Goal: Information Seeking & Learning: Learn about a topic

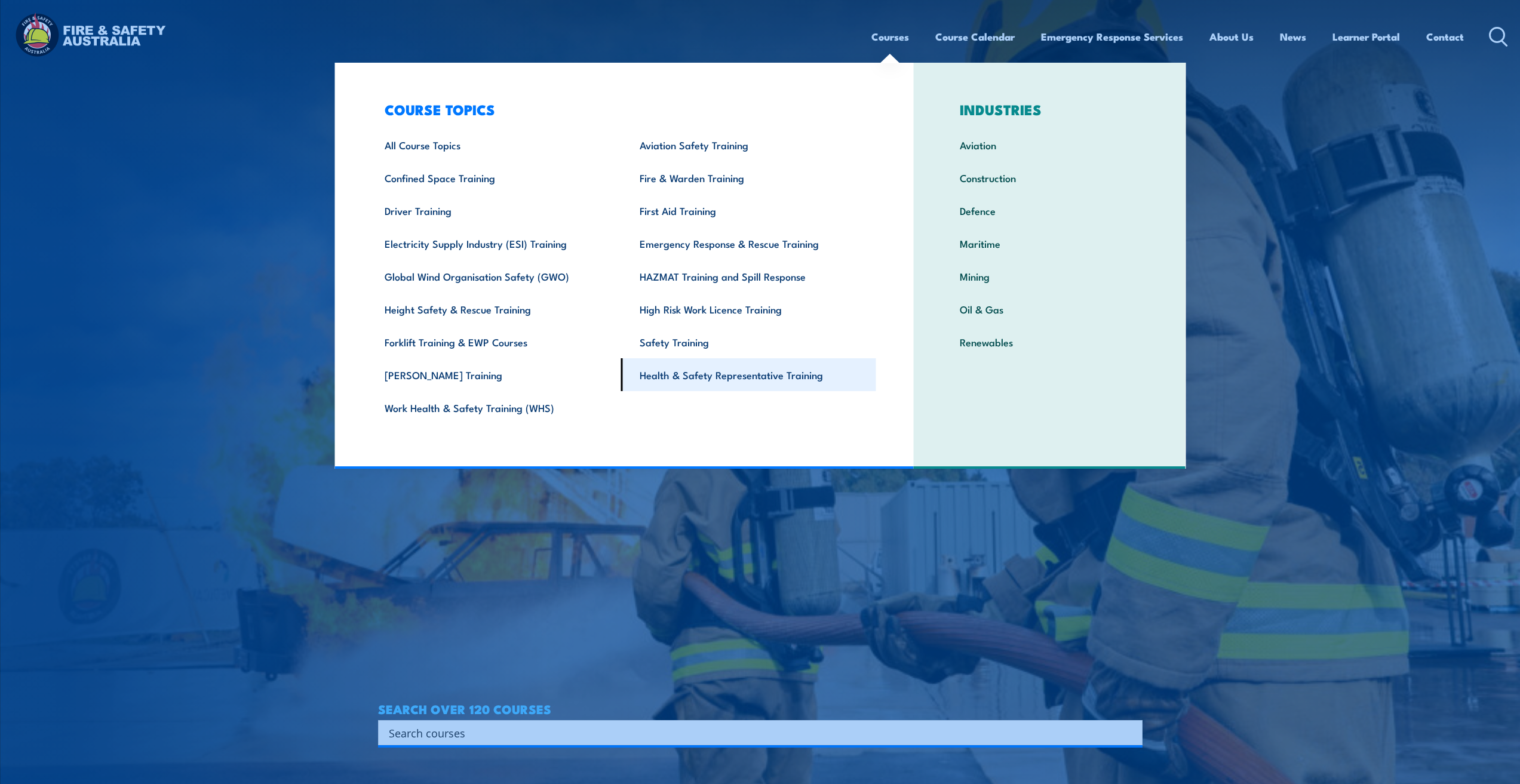
click at [676, 379] on link "Health & Safety Representative Training" at bounding box center [749, 374] width 255 height 33
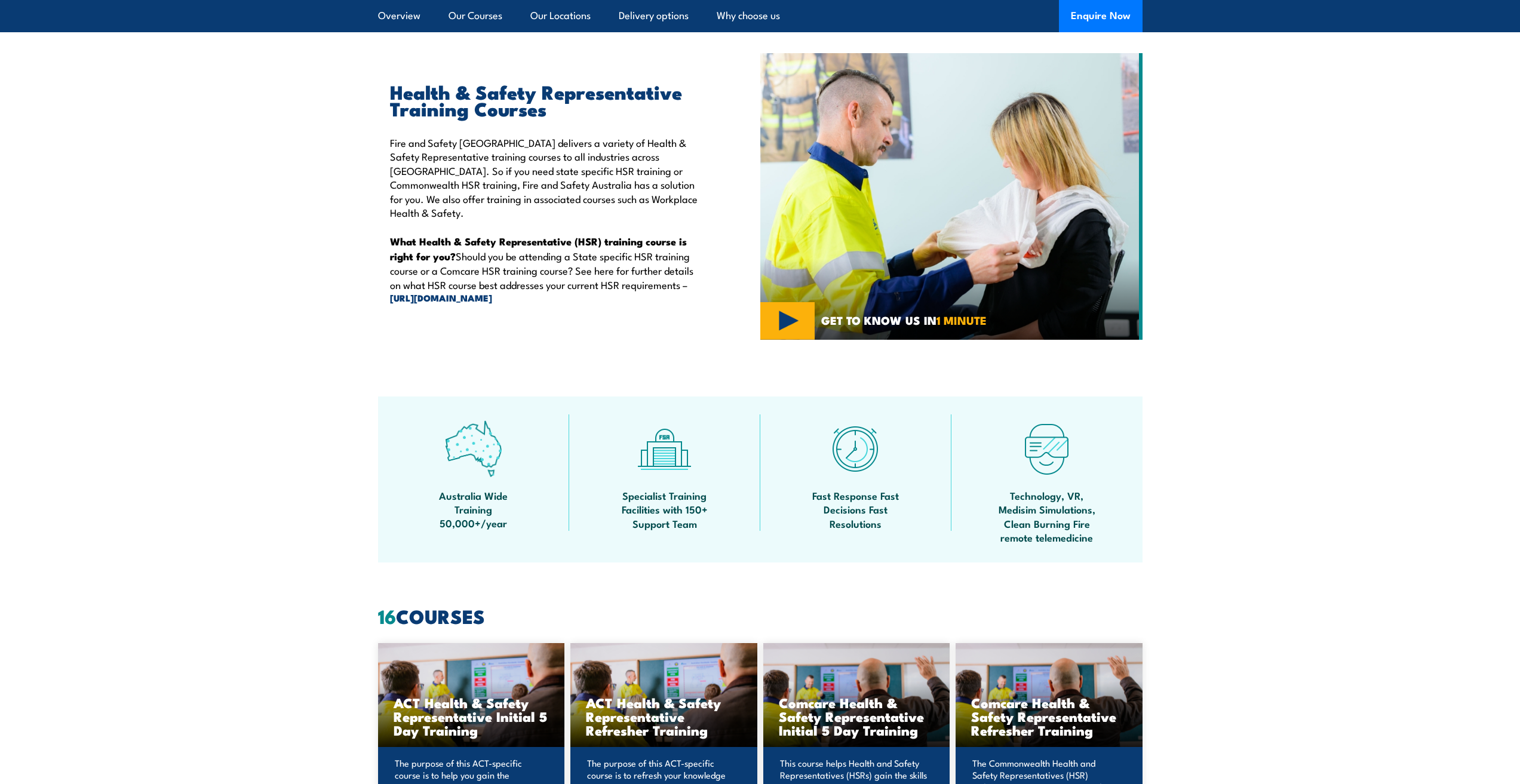
scroll to position [373, 0]
click at [783, 321] on img at bounding box center [951, 196] width 382 height 287
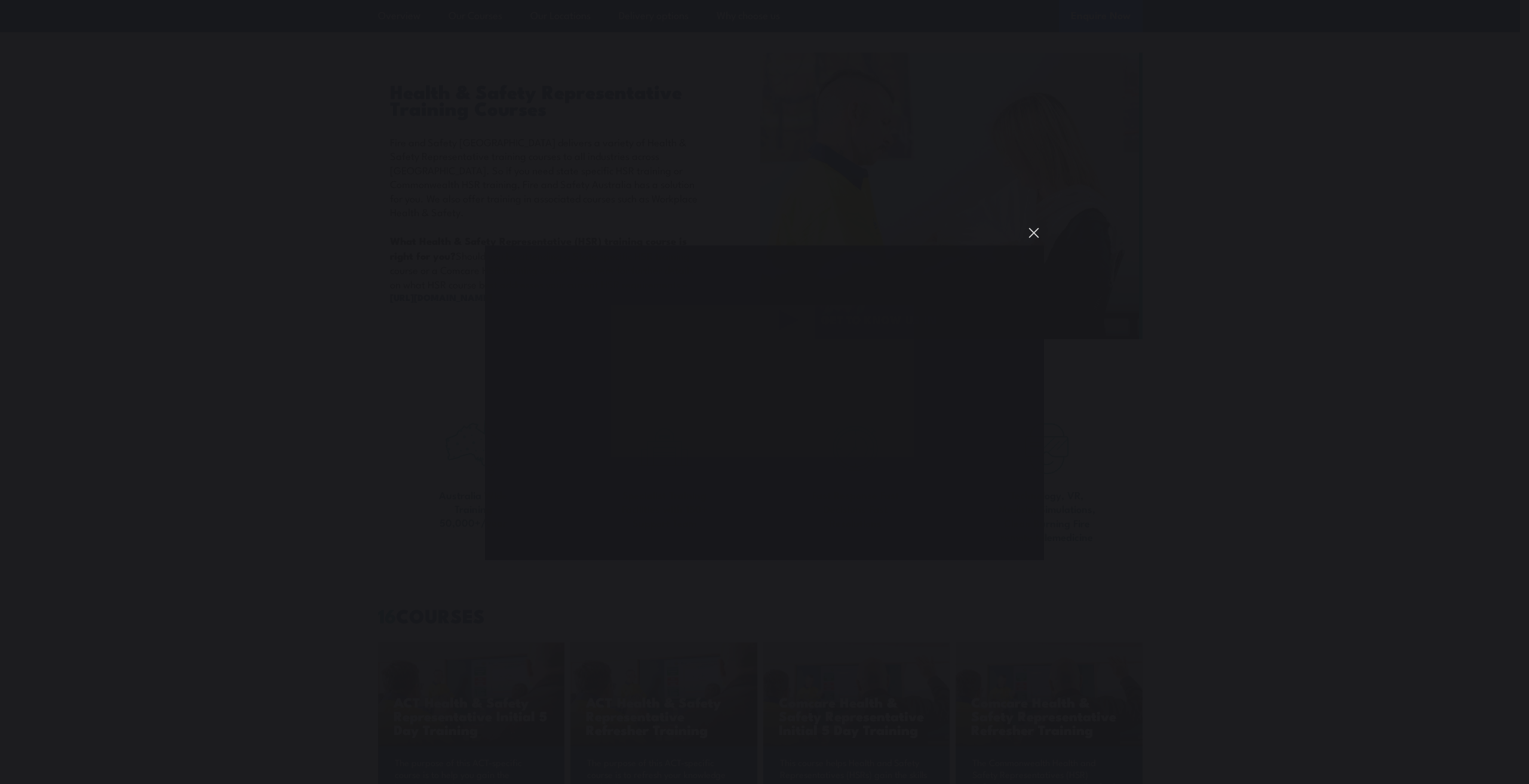
click at [1034, 234] on button "You can close this modal content with the ESC key" at bounding box center [1034, 233] width 20 height 20
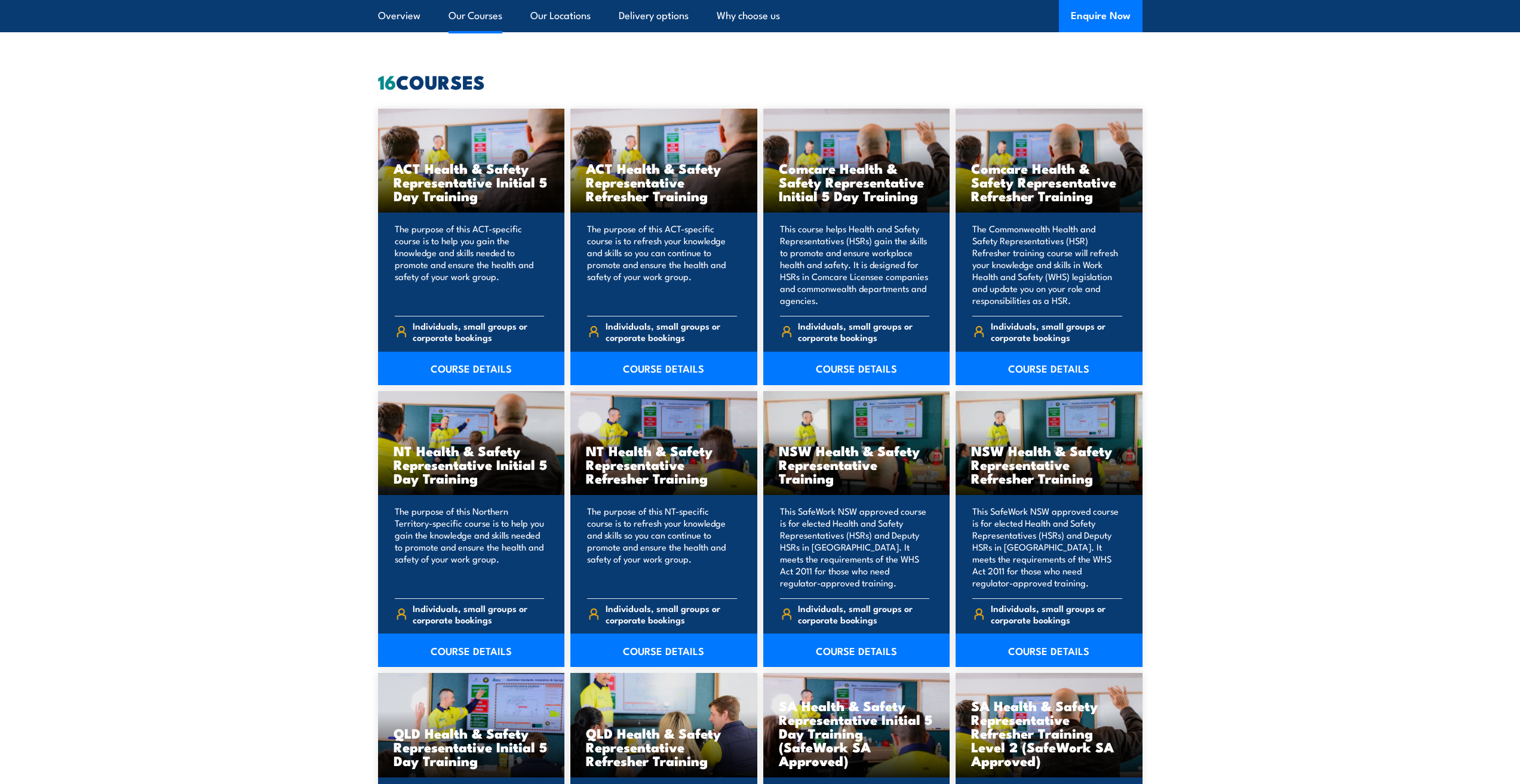
scroll to position [910, 0]
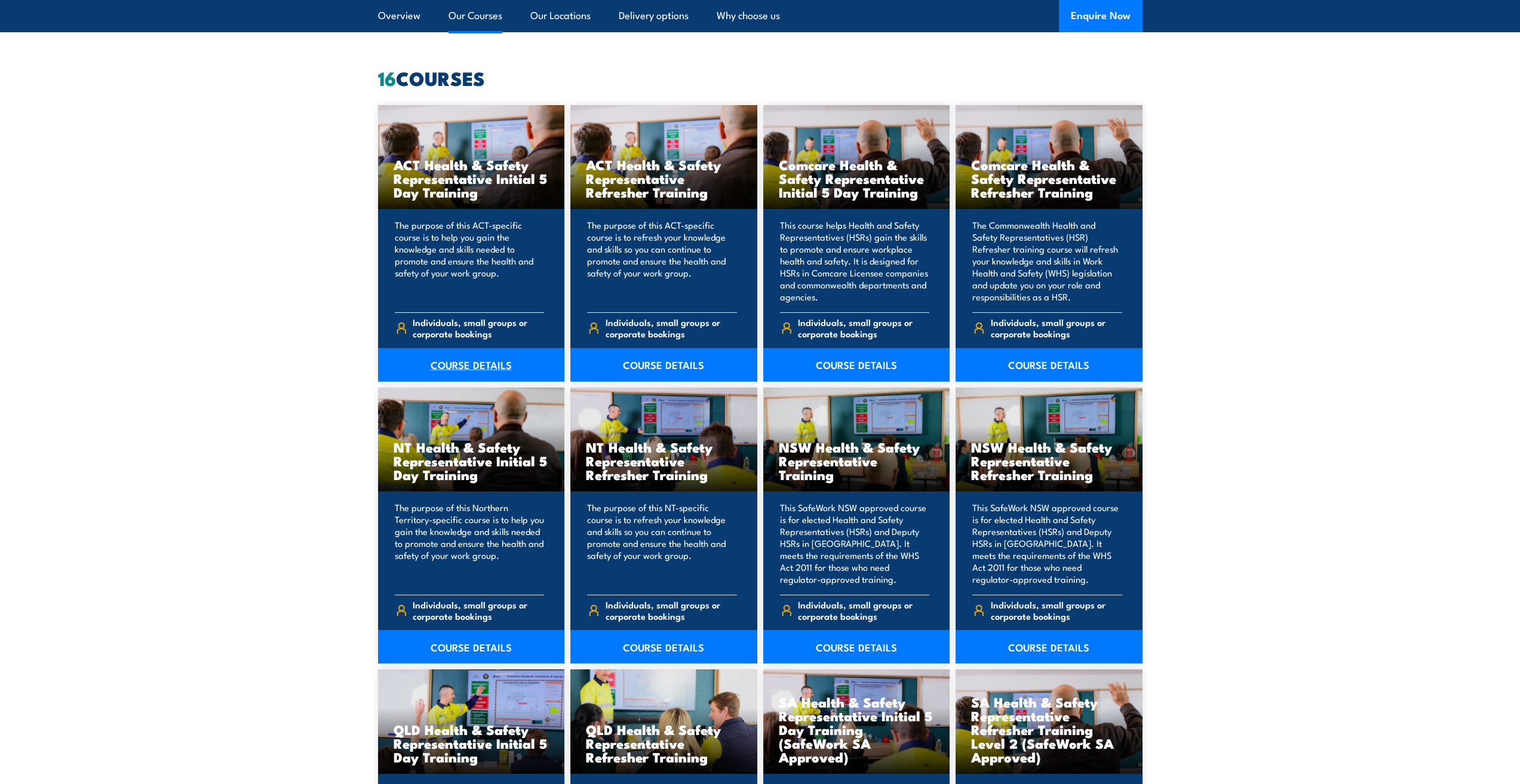
click at [466, 365] on link "COURSE DETAILS" at bounding box center [471, 365] width 187 height 34
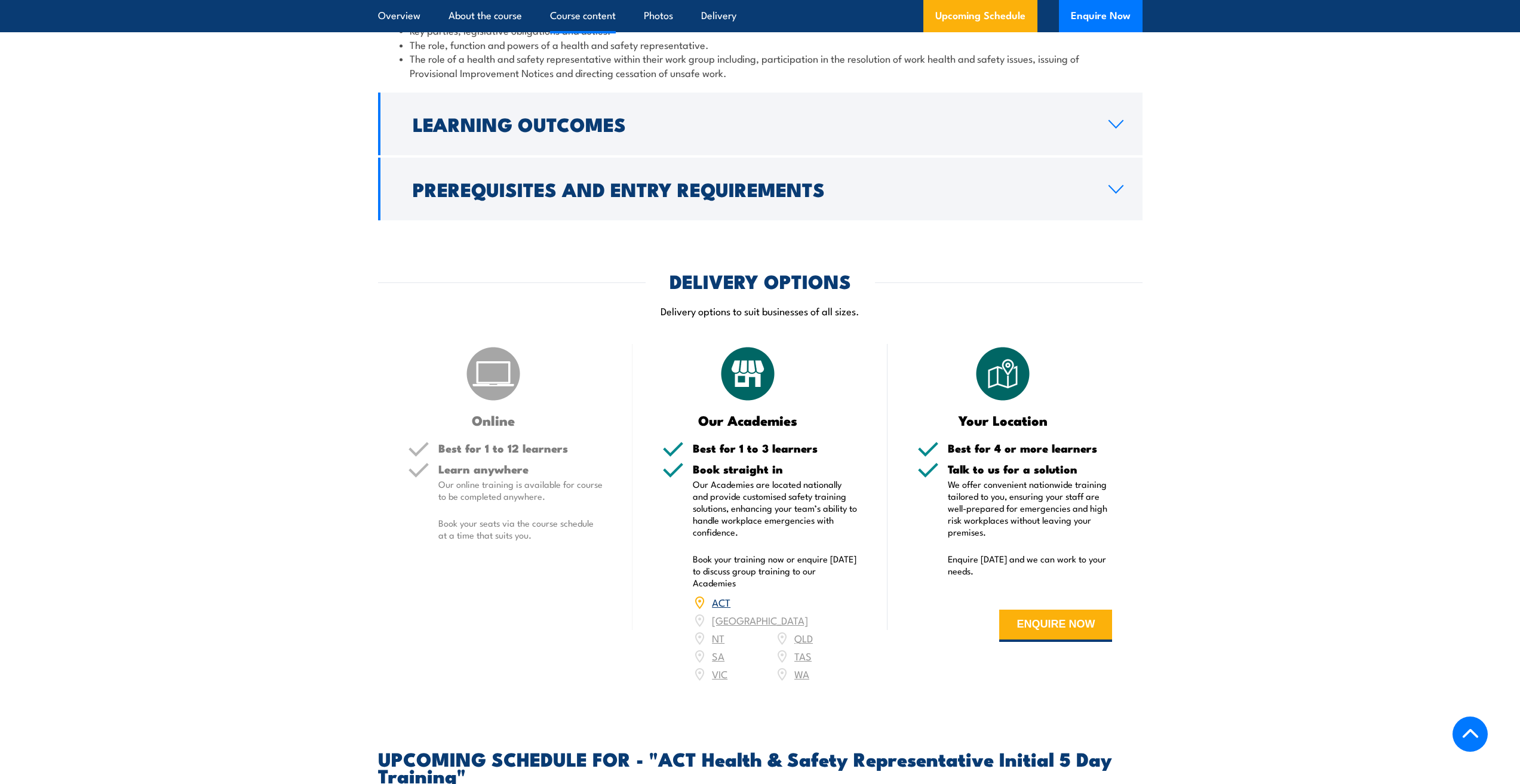
scroll to position [1209, 0]
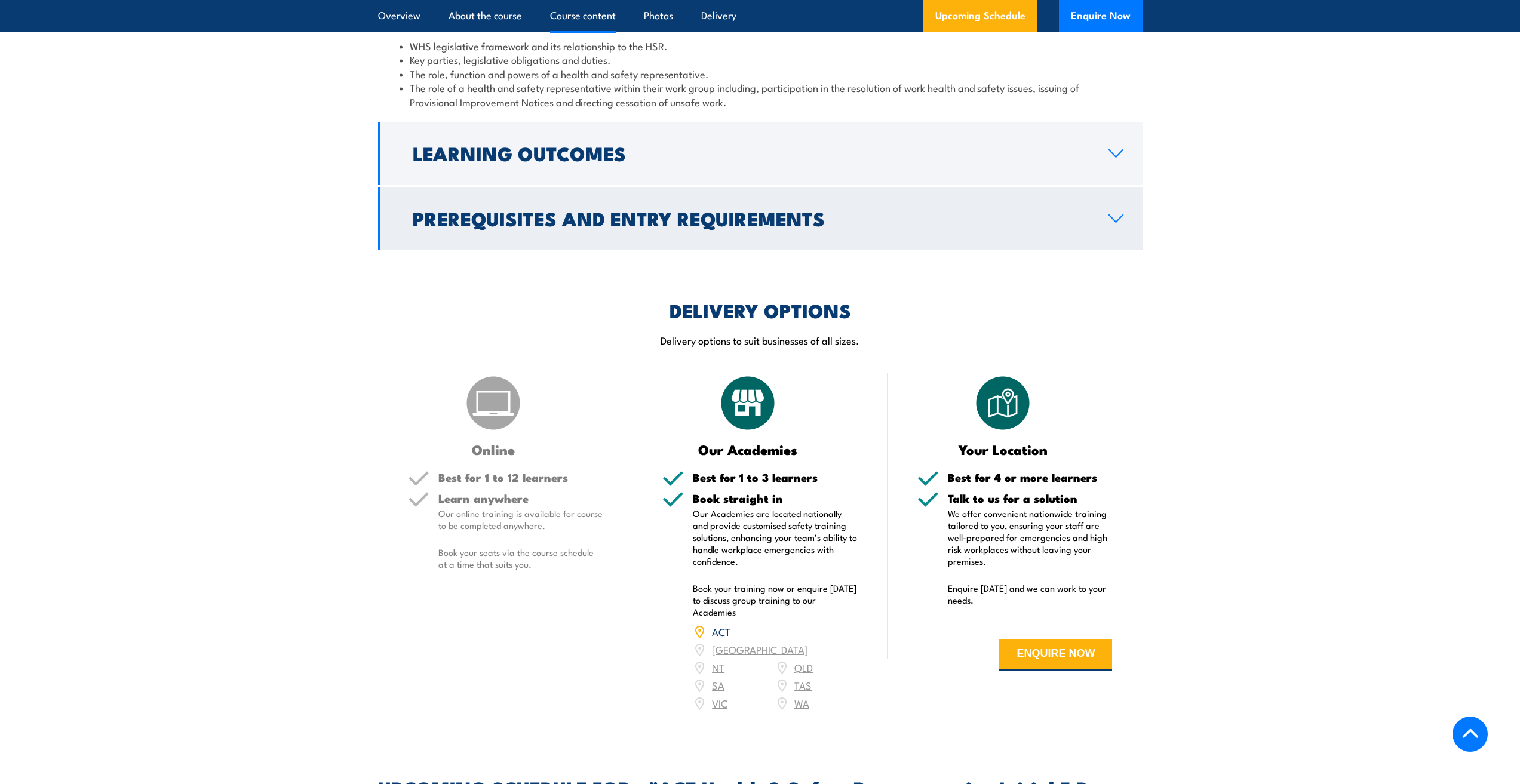
click at [1112, 223] on icon at bounding box center [1116, 219] width 16 height 9
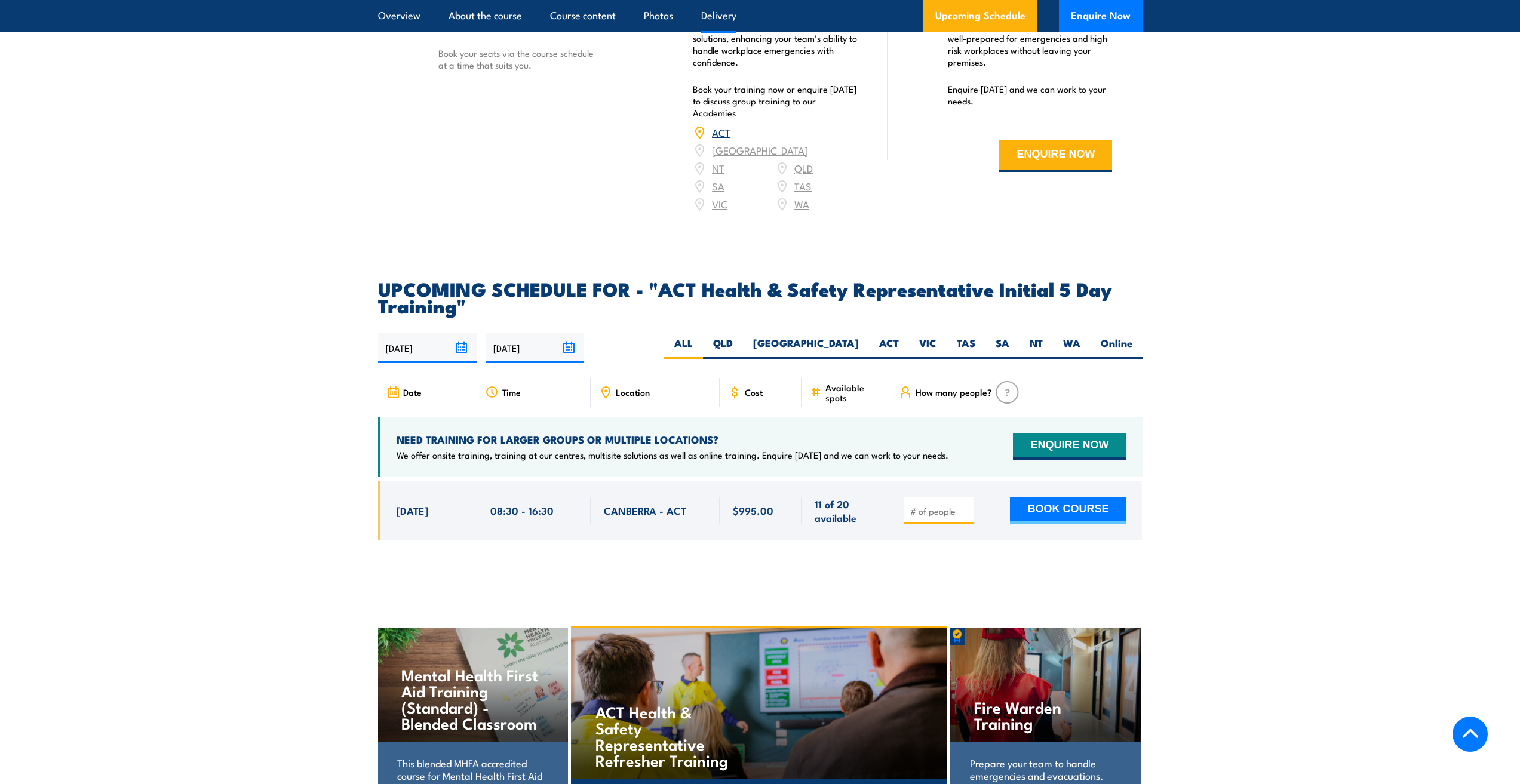
scroll to position [1776, 0]
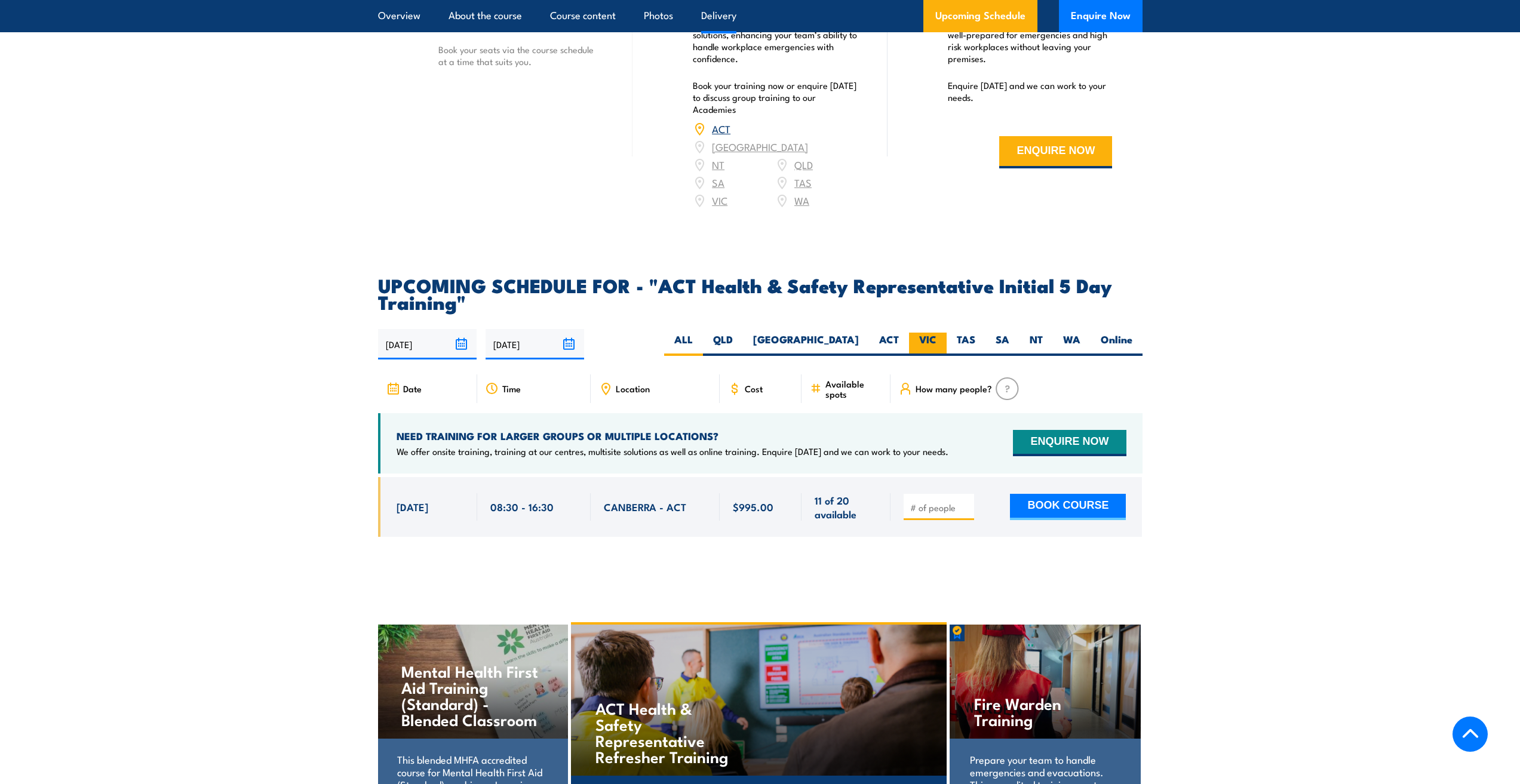
click at [930, 333] on label "VIC" at bounding box center [928, 344] width 38 height 24
click at [936, 333] on input "VIC" at bounding box center [940, 337] width 8 height 8
radio input "true"
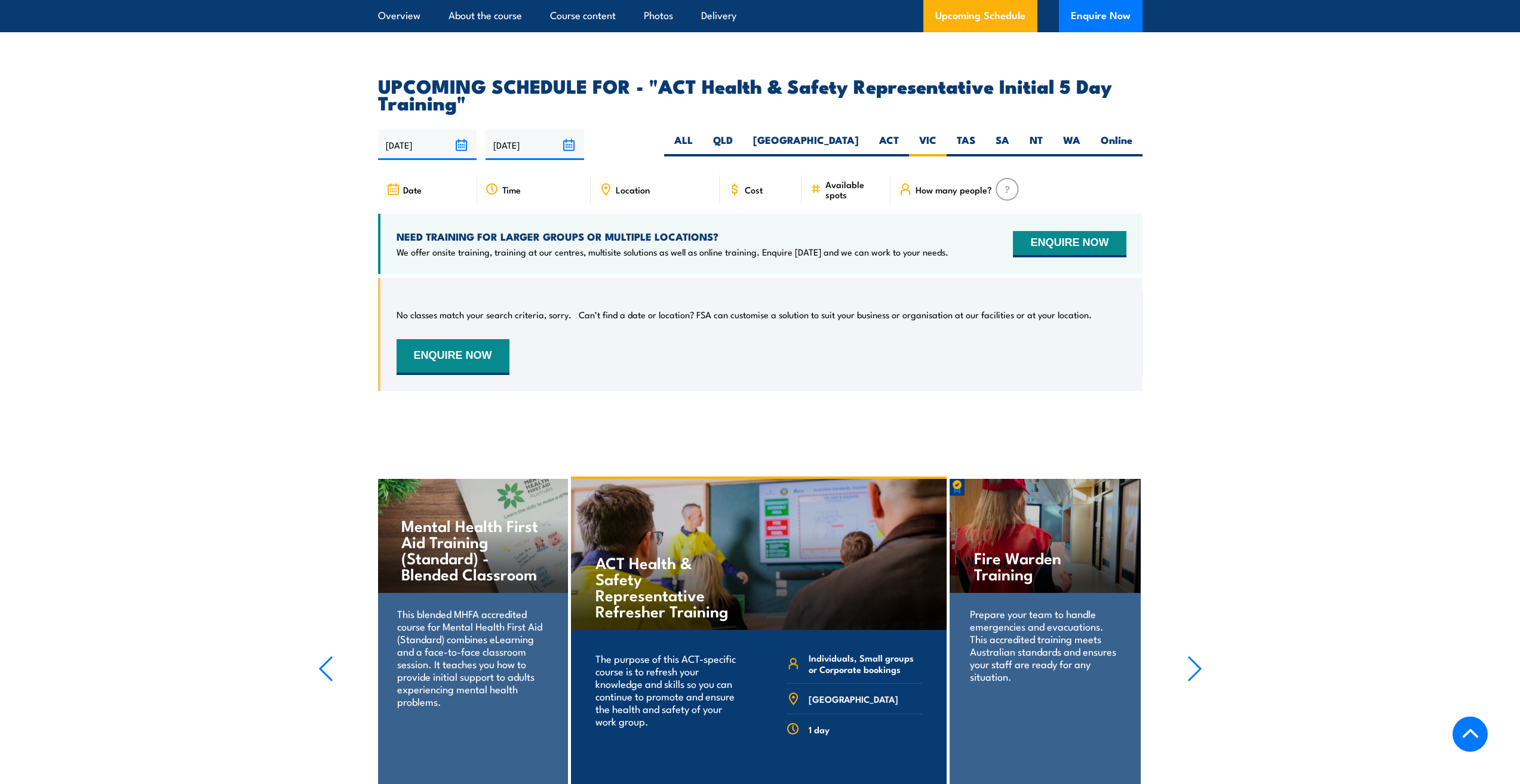
scroll to position [1910, 0]
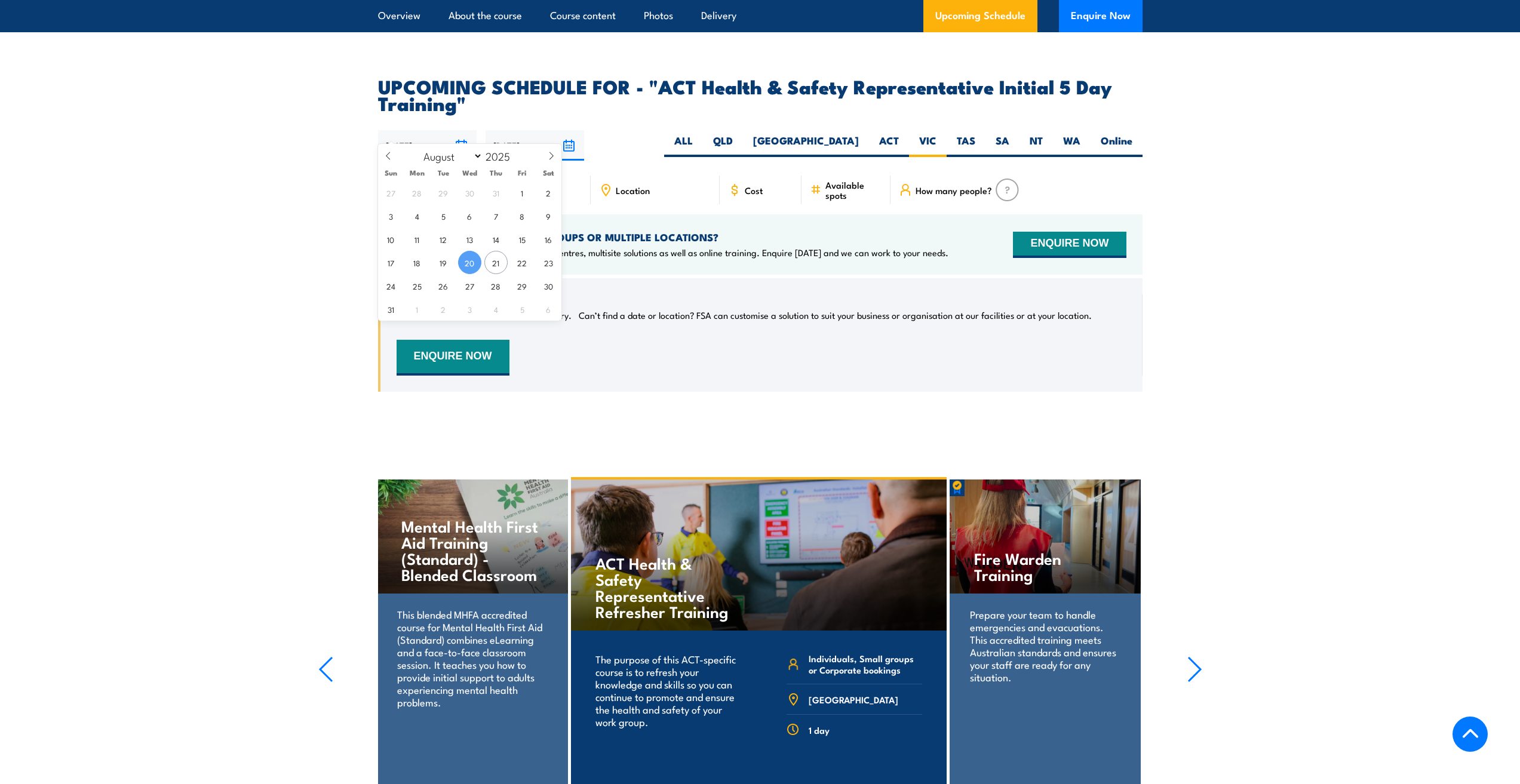
click at [461, 130] on input "20/08/2025" at bounding box center [427, 145] width 99 height 30
click at [461, 130] on input "[DATE]" at bounding box center [427, 145] width 99 height 30
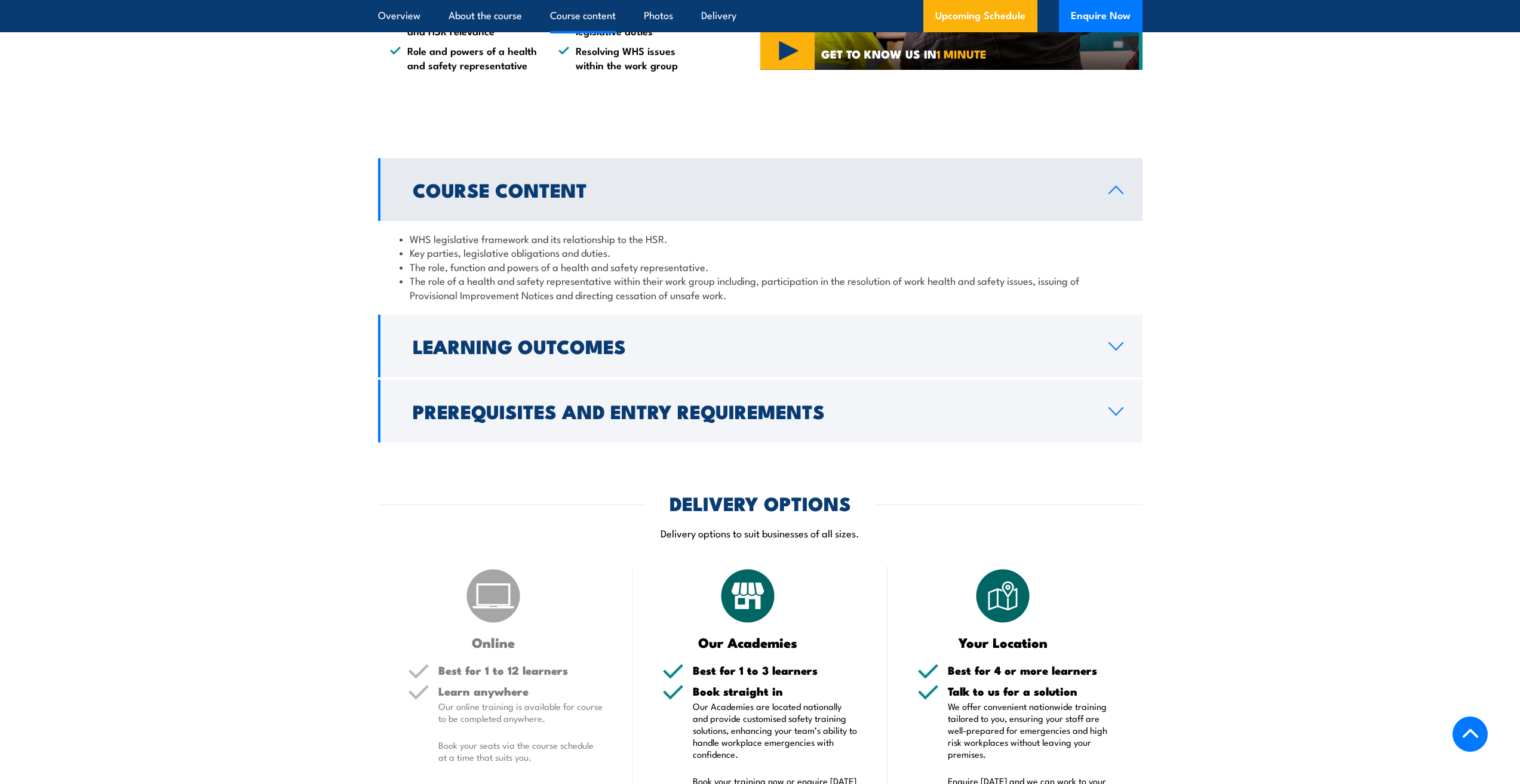
scroll to position [1015, 0]
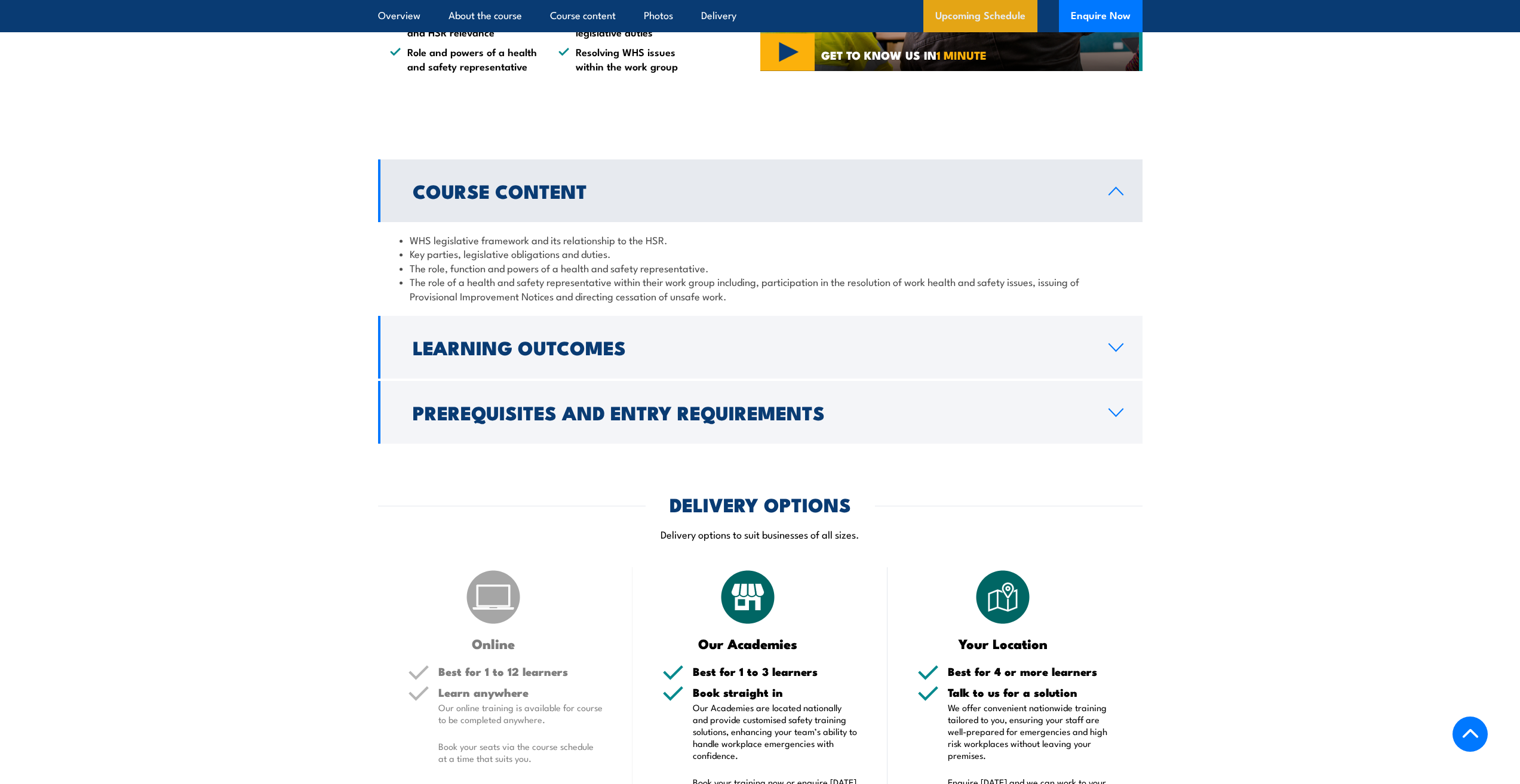
click at [987, 16] on link "Upcoming Schedule" at bounding box center [980, 16] width 114 height 32
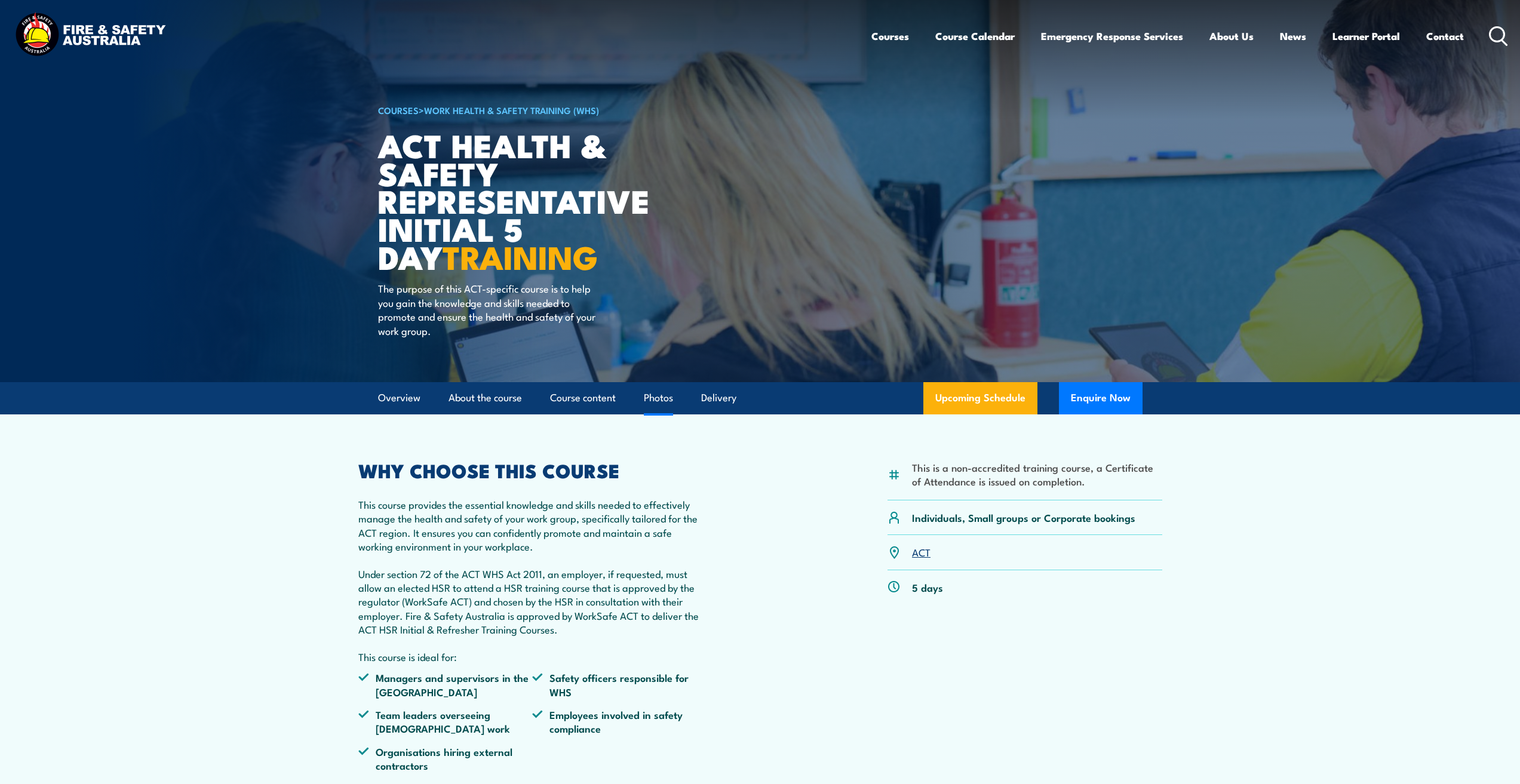
scroll to position [0, 0]
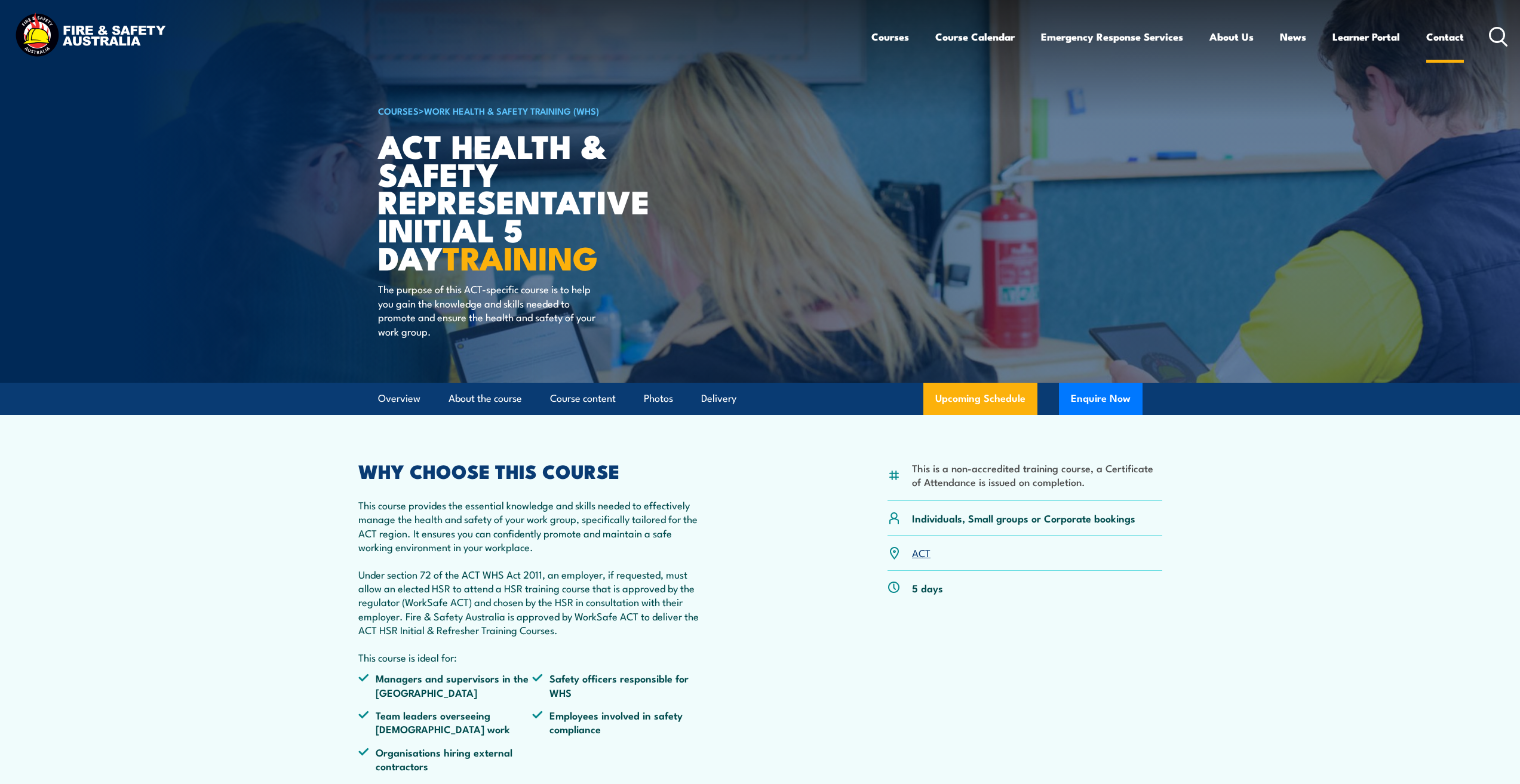
click at [1452, 38] on link "Contact" at bounding box center [1445, 36] width 38 height 32
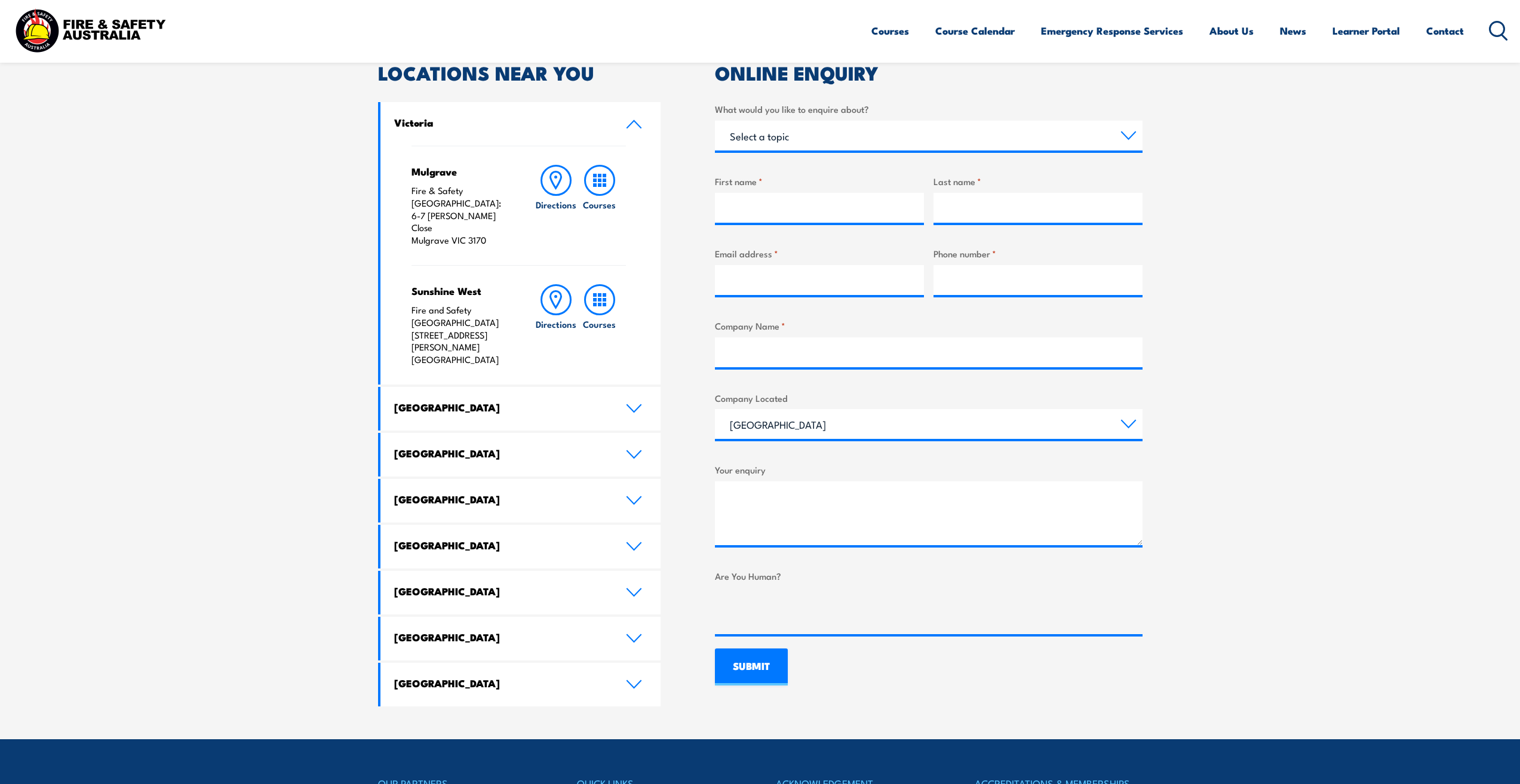
scroll to position [358, 0]
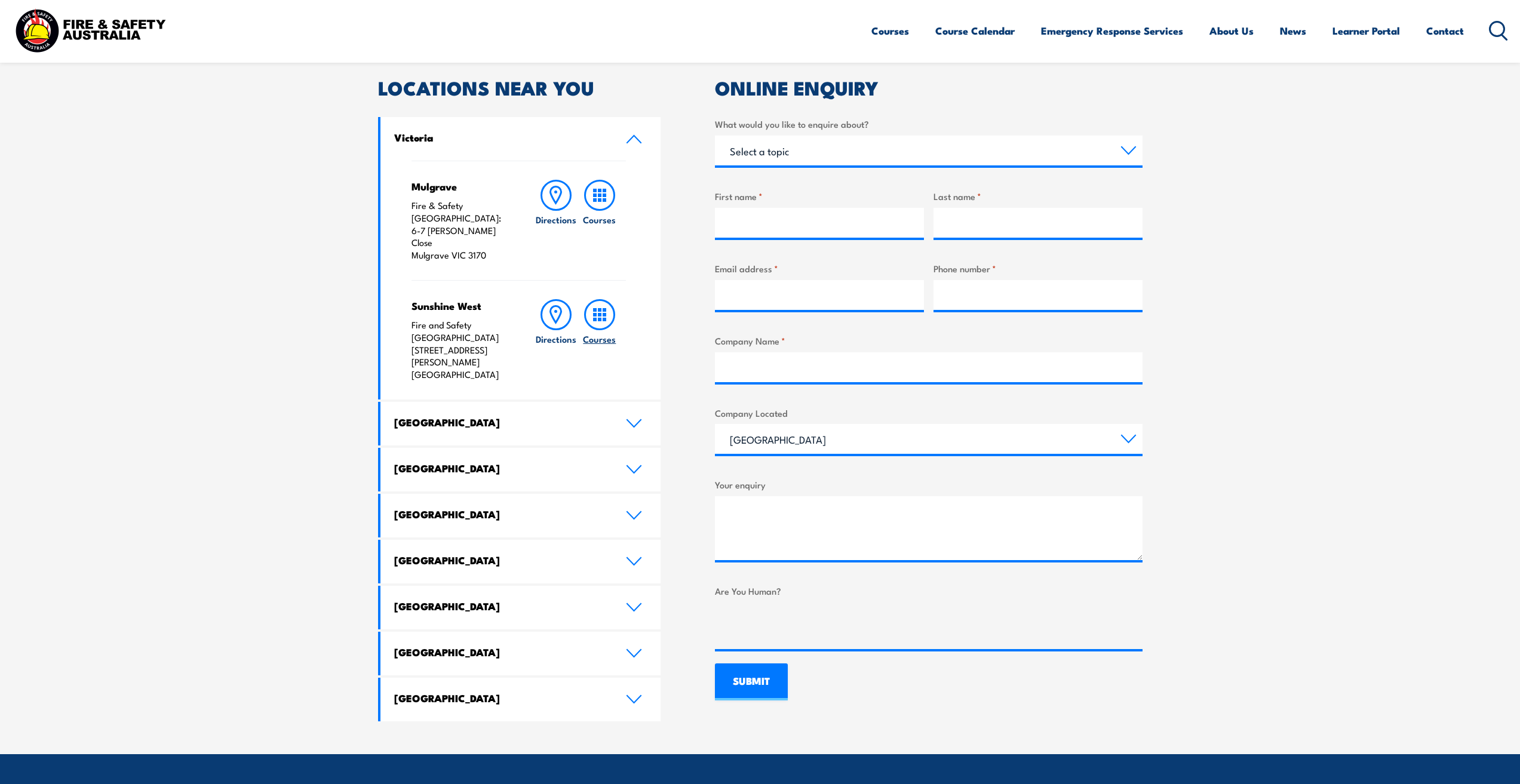
click at [602, 299] on icon at bounding box center [599, 314] width 31 height 31
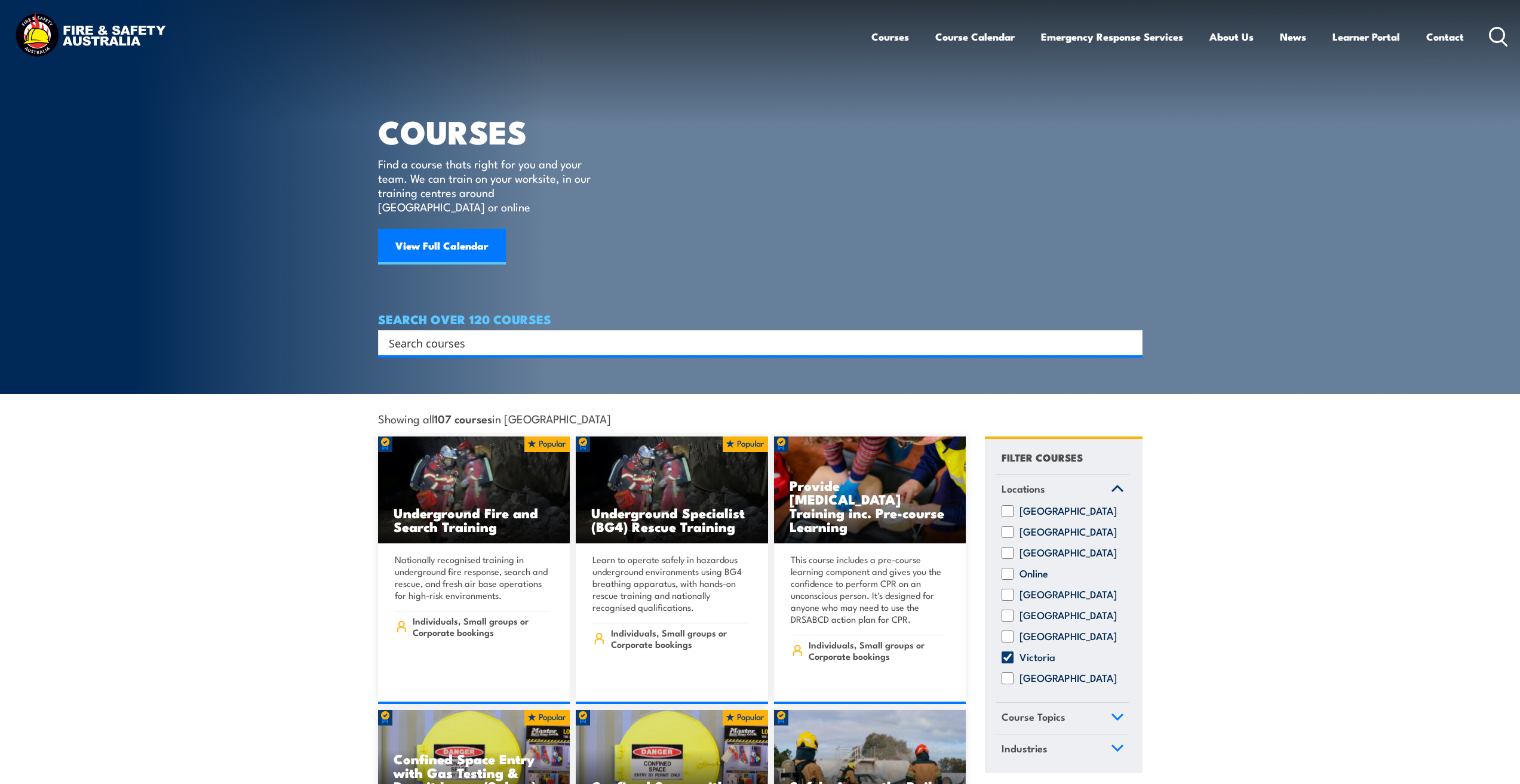
click at [429, 334] on input "Search input" at bounding box center [753, 343] width 728 height 18
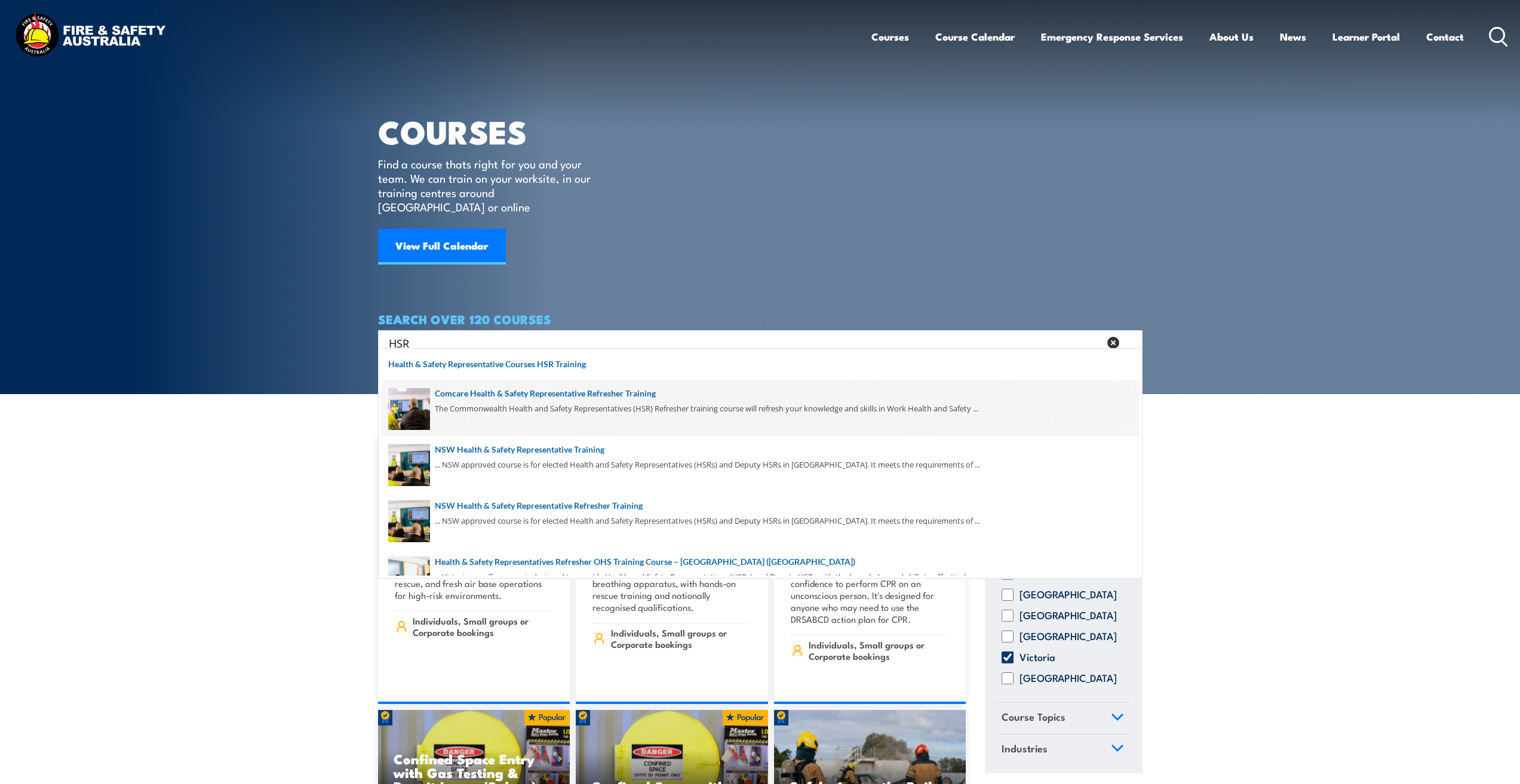
type input "HSR"
click at [596, 414] on span at bounding box center [760, 408] width 757 height 56
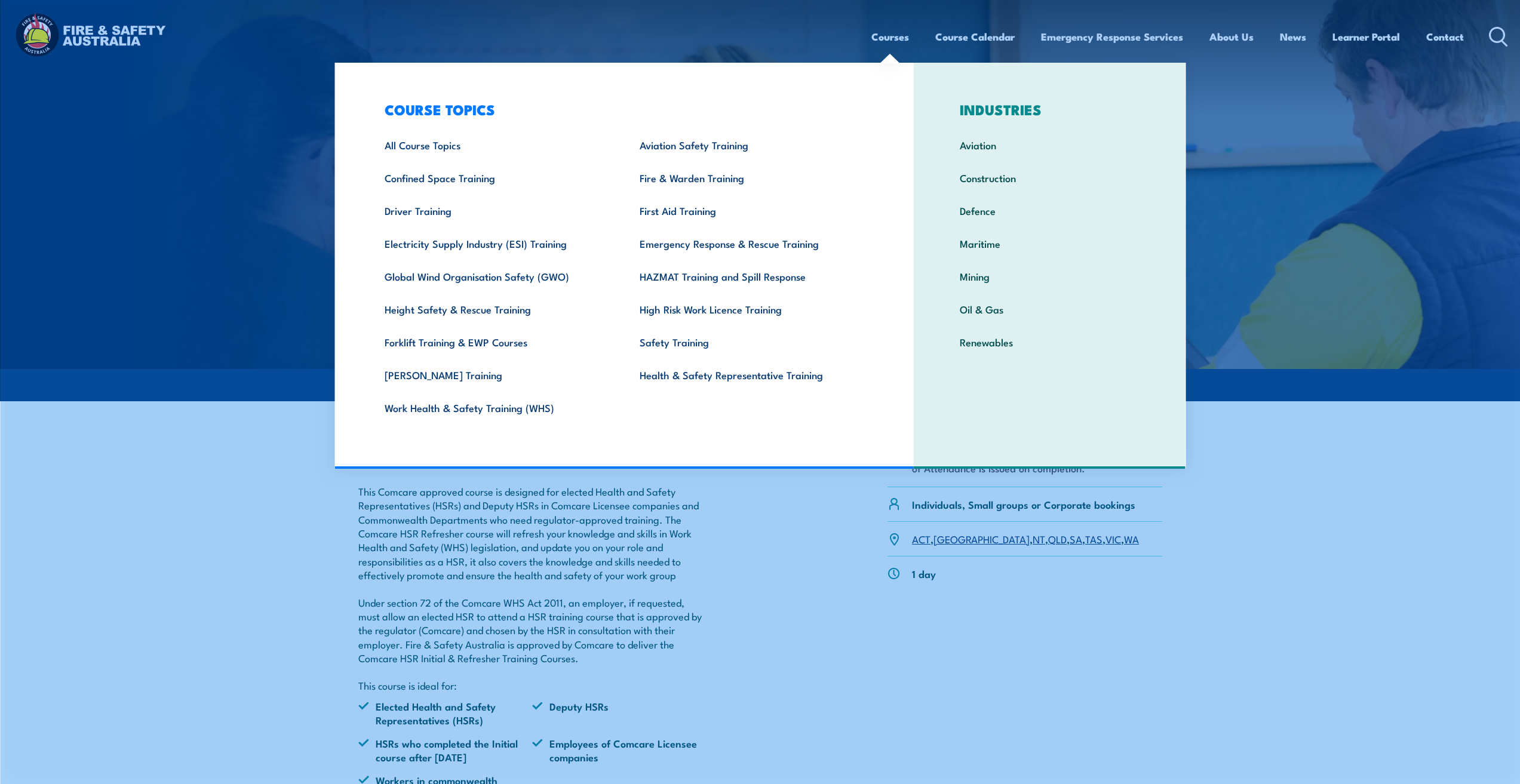
click at [884, 38] on link "Courses" at bounding box center [890, 36] width 38 height 32
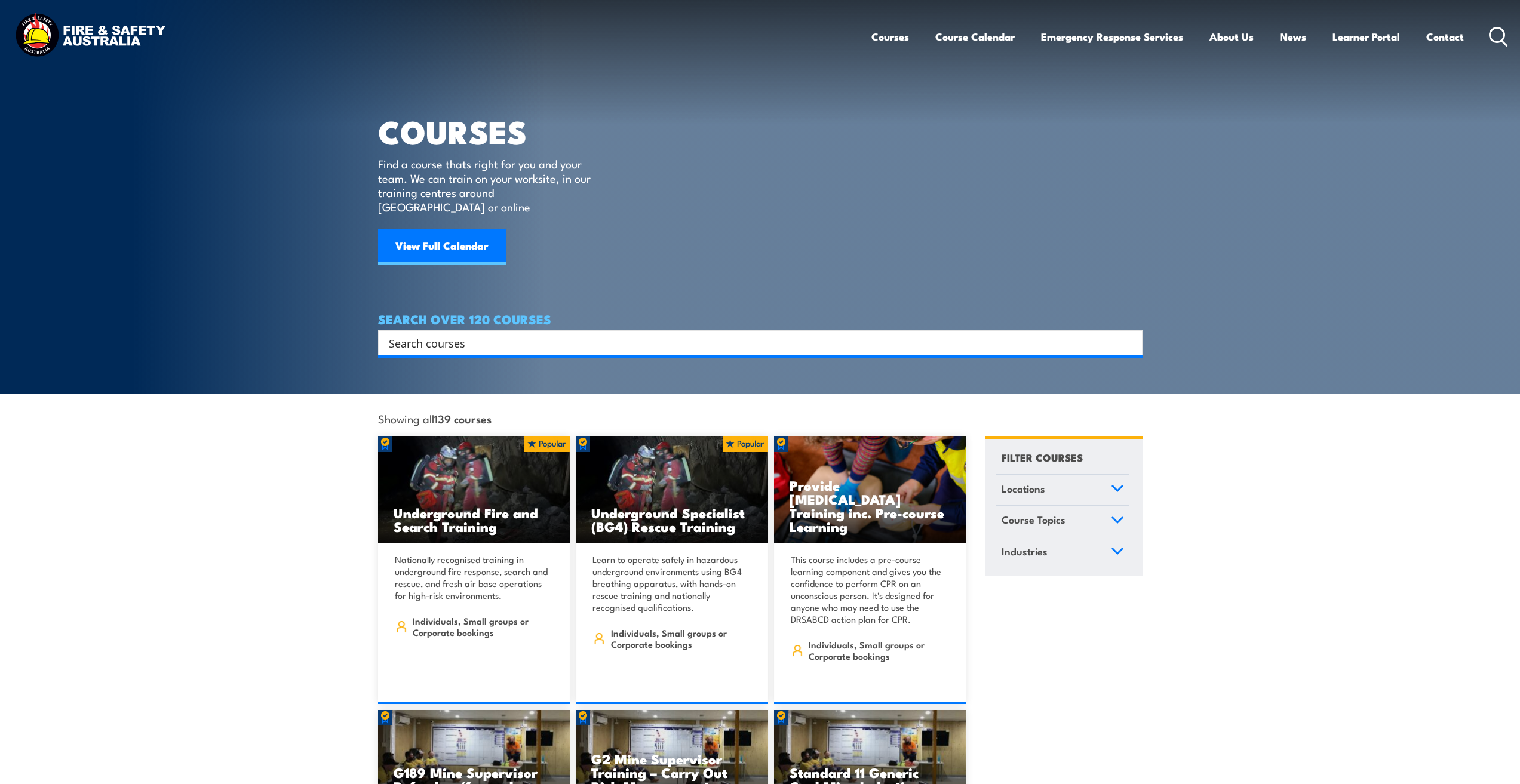
click at [480, 334] on input "Search input" at bounding box center [753, 343] width 728 height 18
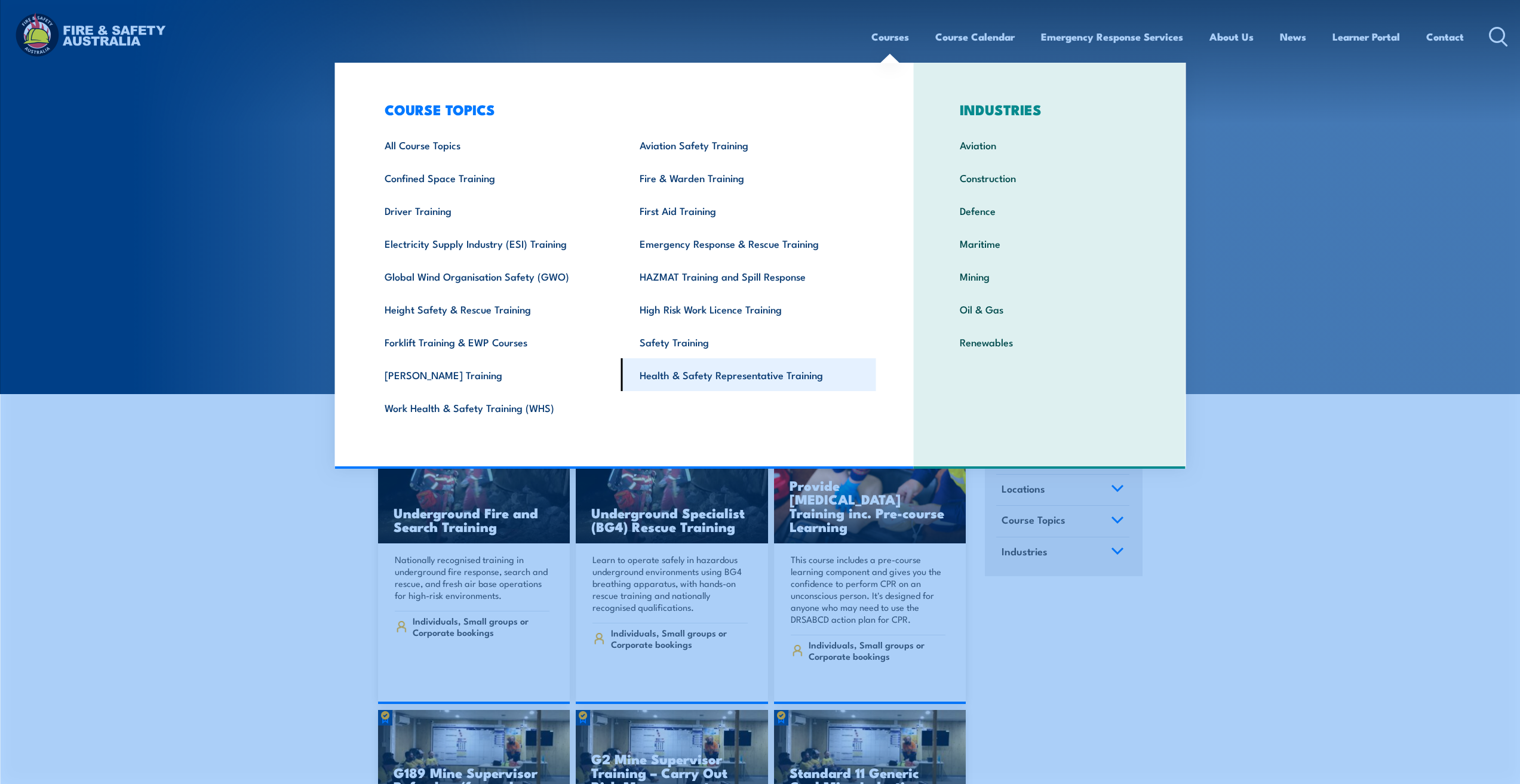
click at [686, 376] on link "Health & Safety Representative Training" at bounding box center [749, 374] width 255 height 33
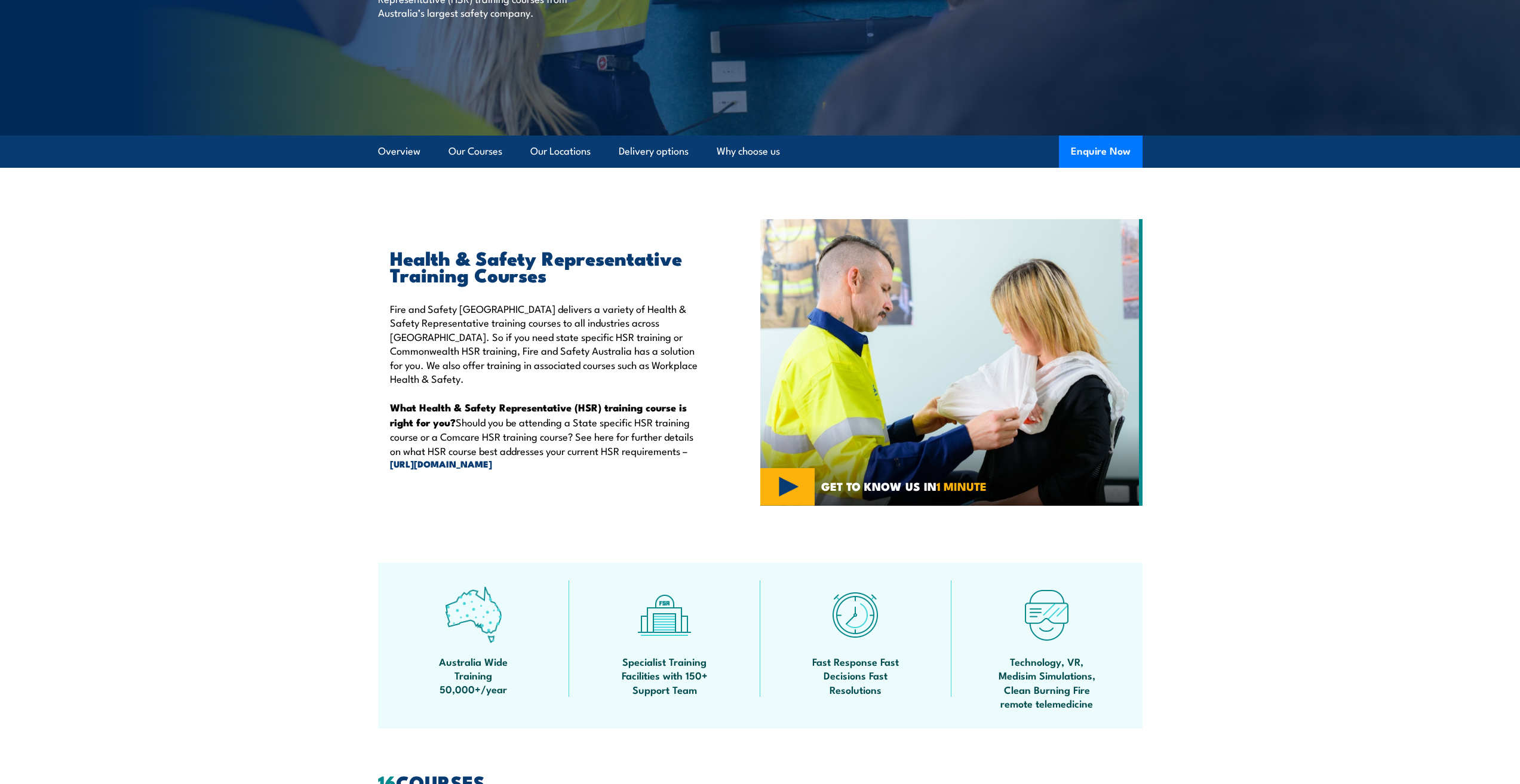
scroll to position [209, 0]
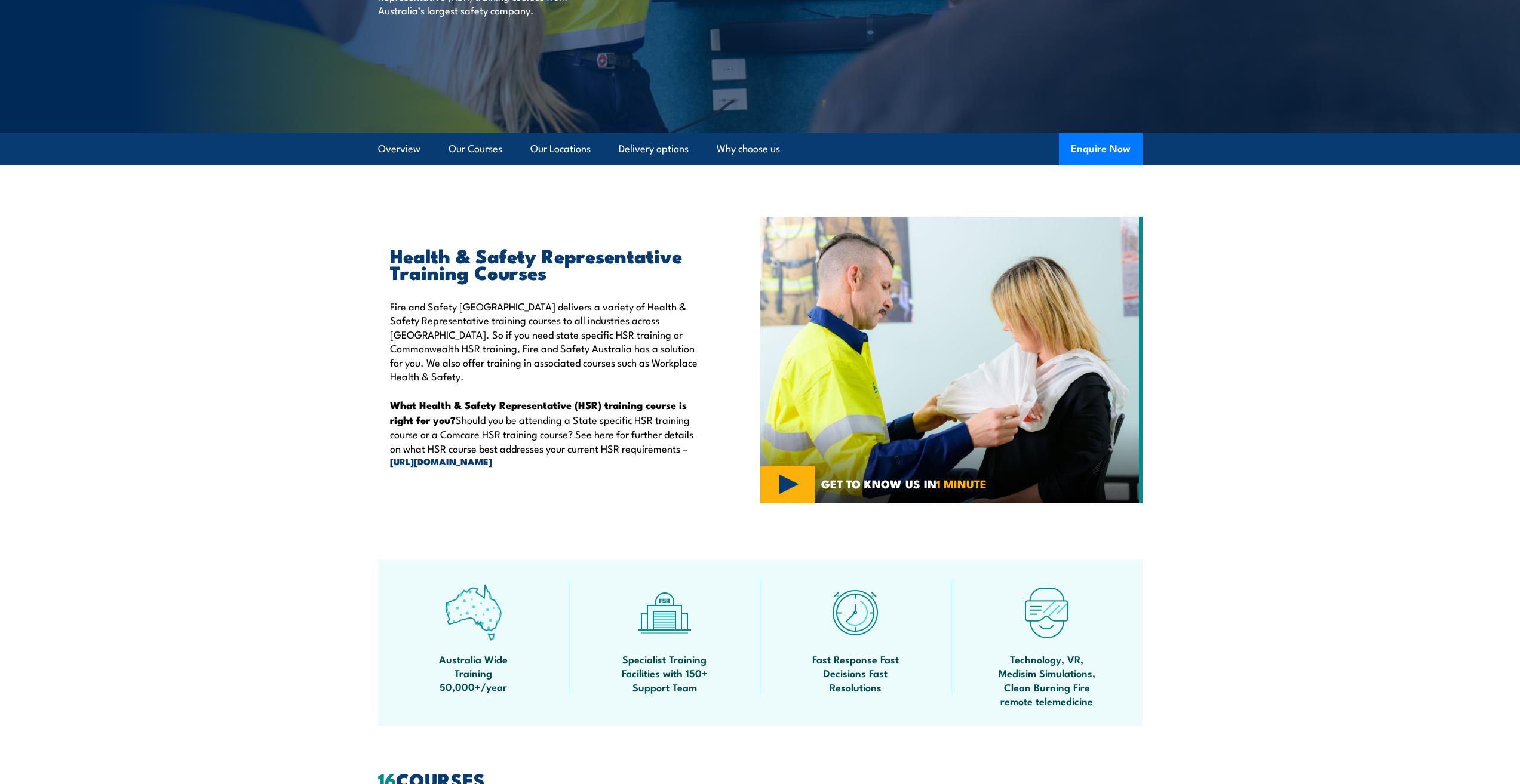
click at [481, 455] on link "[URL][DOMAIN_NAME]" at bounding box center [547, 461] width 315 height 13
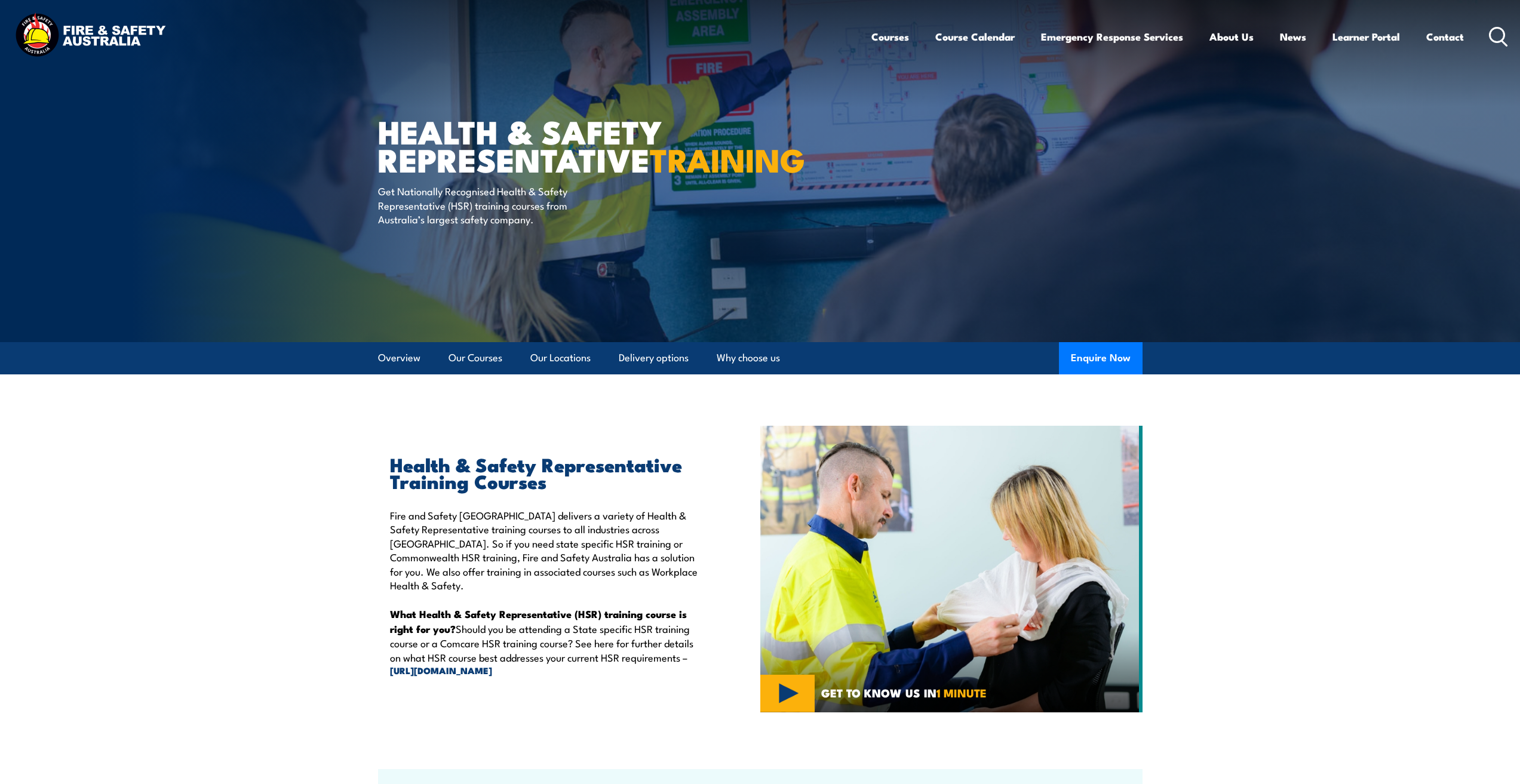
click at [1224, 492] on section "Health & Safety Representative Training Courses Fire and Safety Australia deliv…" at bounding box center [760, 569] width 1520 height 287
click at [477, 360] on link "Our Courses" at bounding box center [475, 358] width 54 height 32
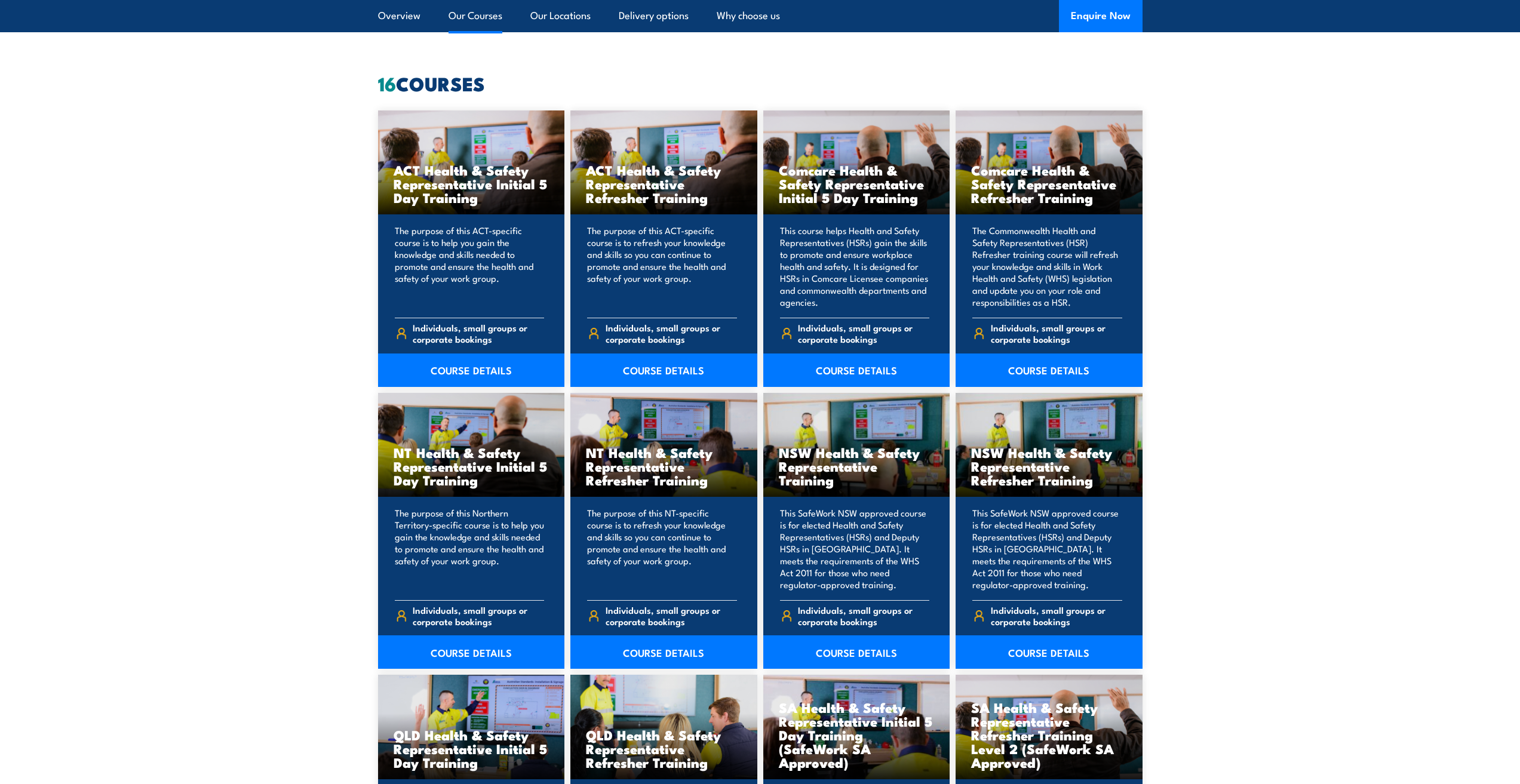
scroll to position [905, 0]
click at [470, 368] on link "COURSE DETAILS" at bounding box center [471, 370] width 187 height 34
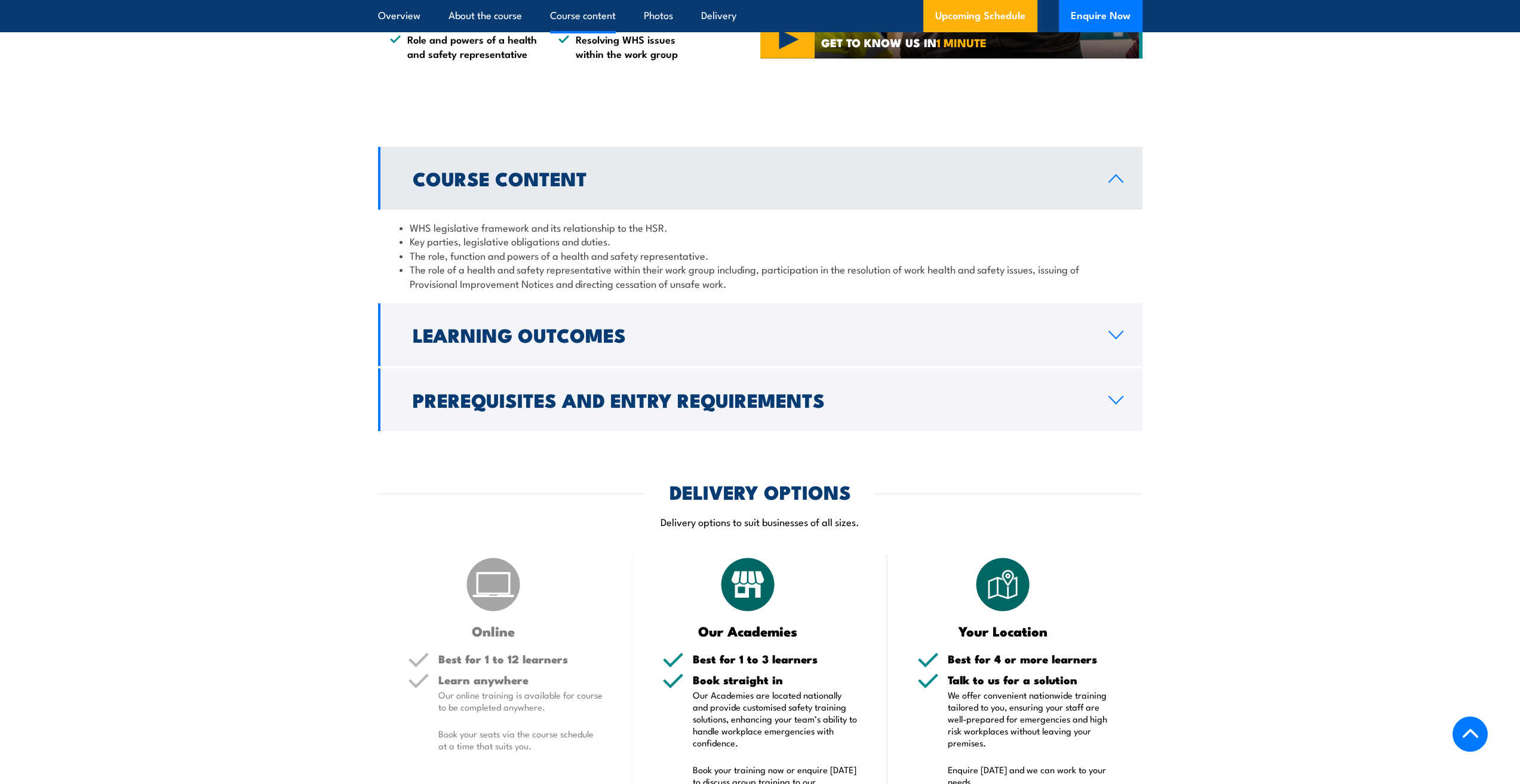
scroll to position [1030, 0]
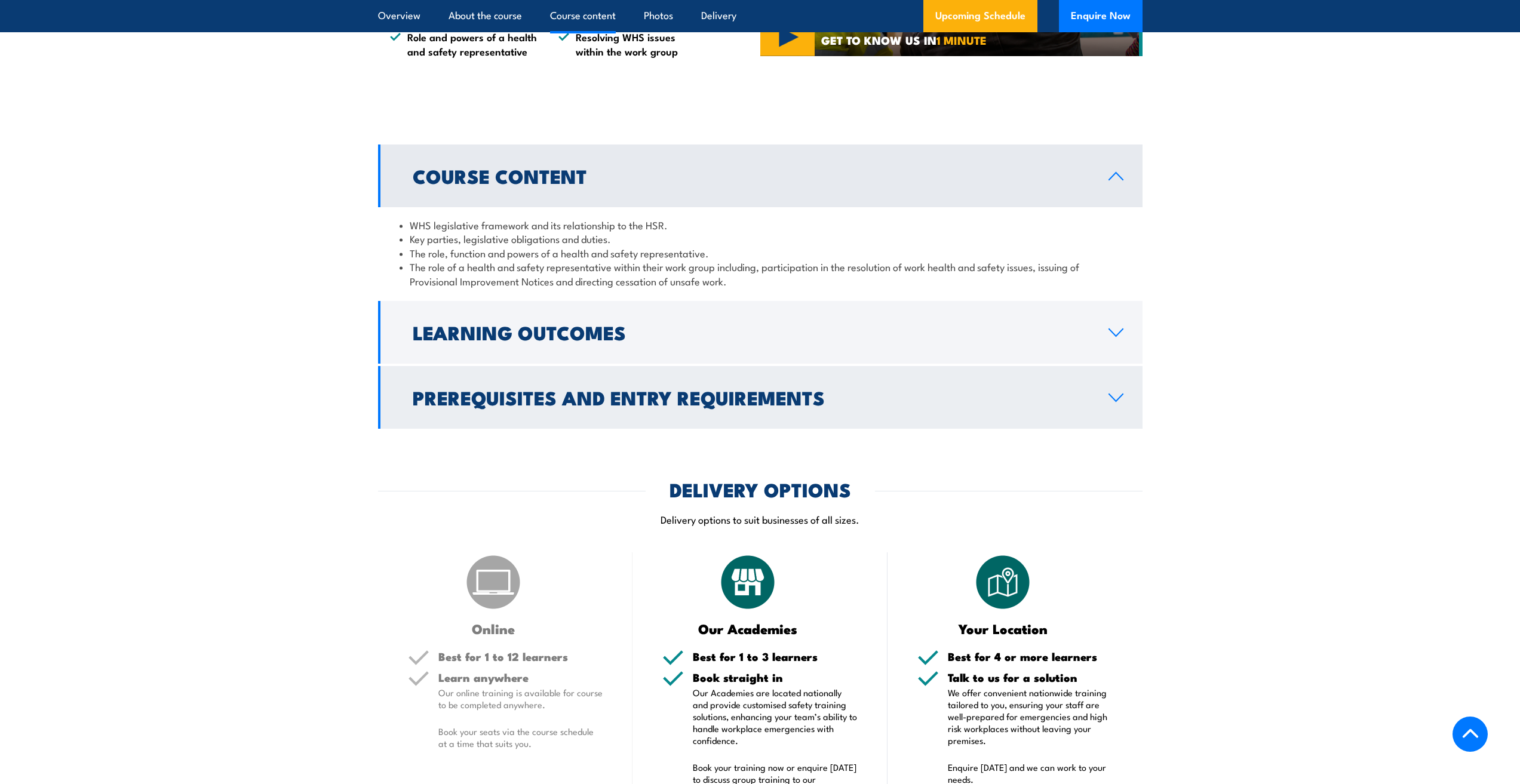
click at [1113, 401] on icon at bounding box center [1116, 397] width 16 height 9
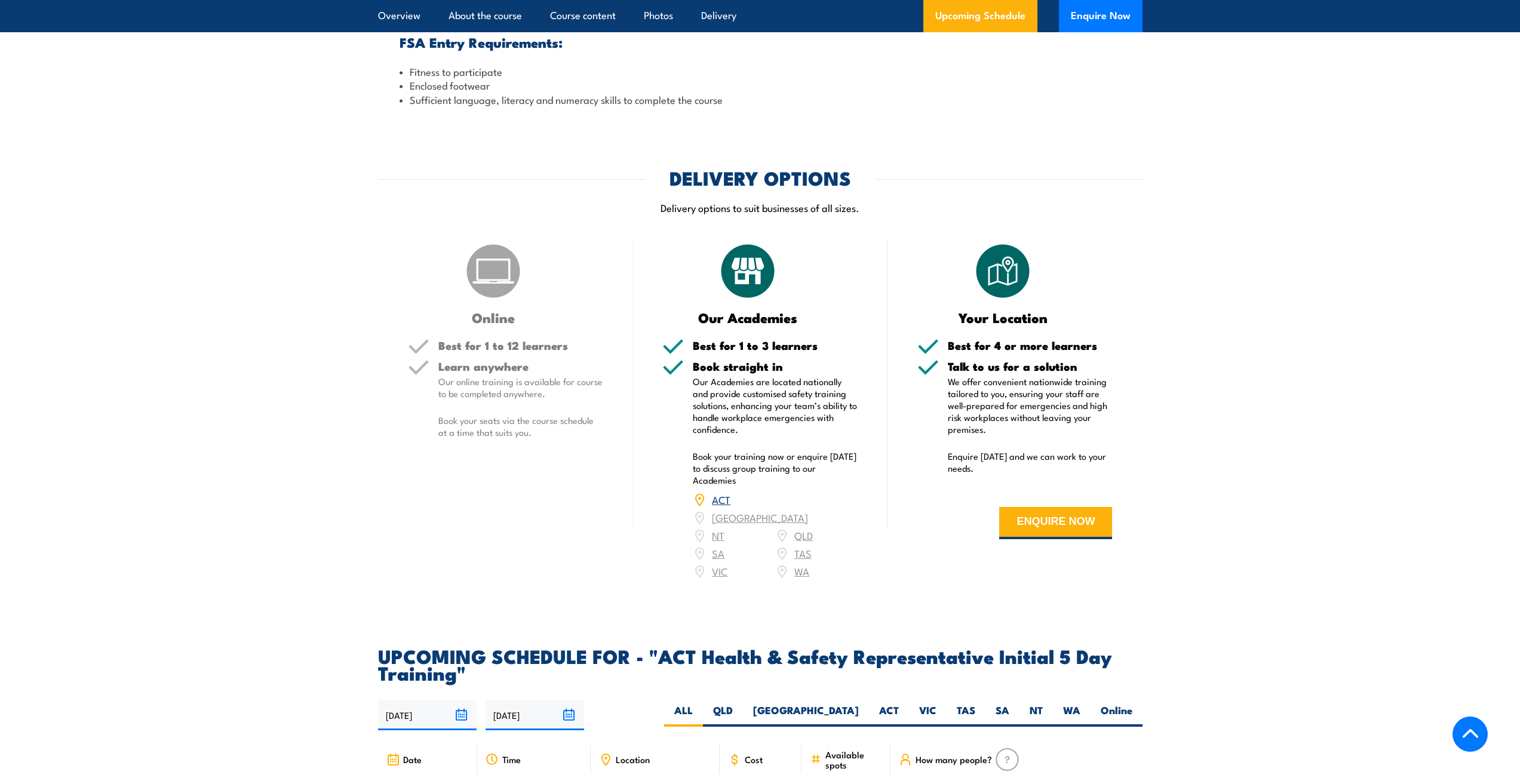
scroll to position [1403, 0]
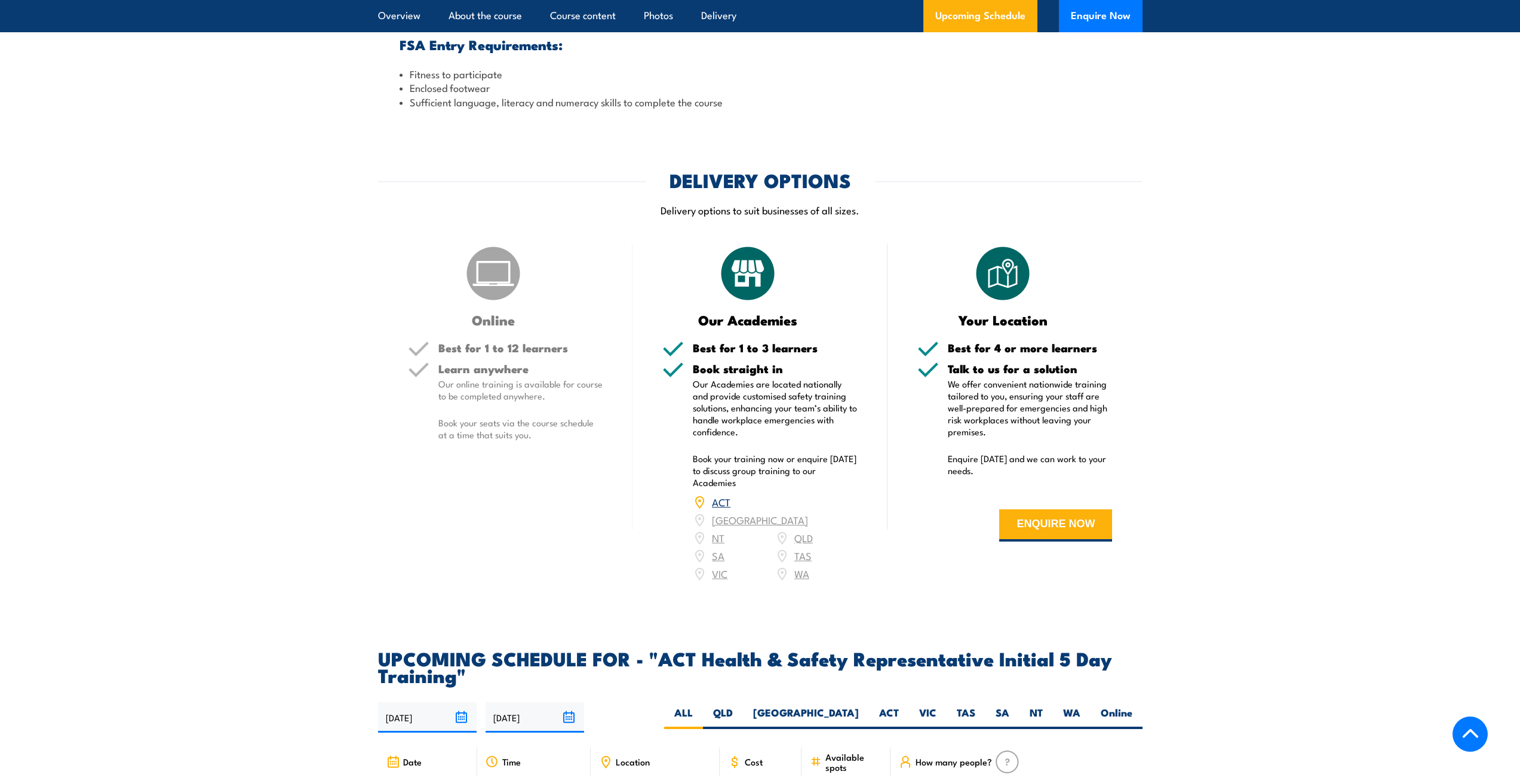
click at [720, 557] on div "ACT NSW NT QLD SA TAS VIC WA" at bounding box center [775, 538] width 165 height 90
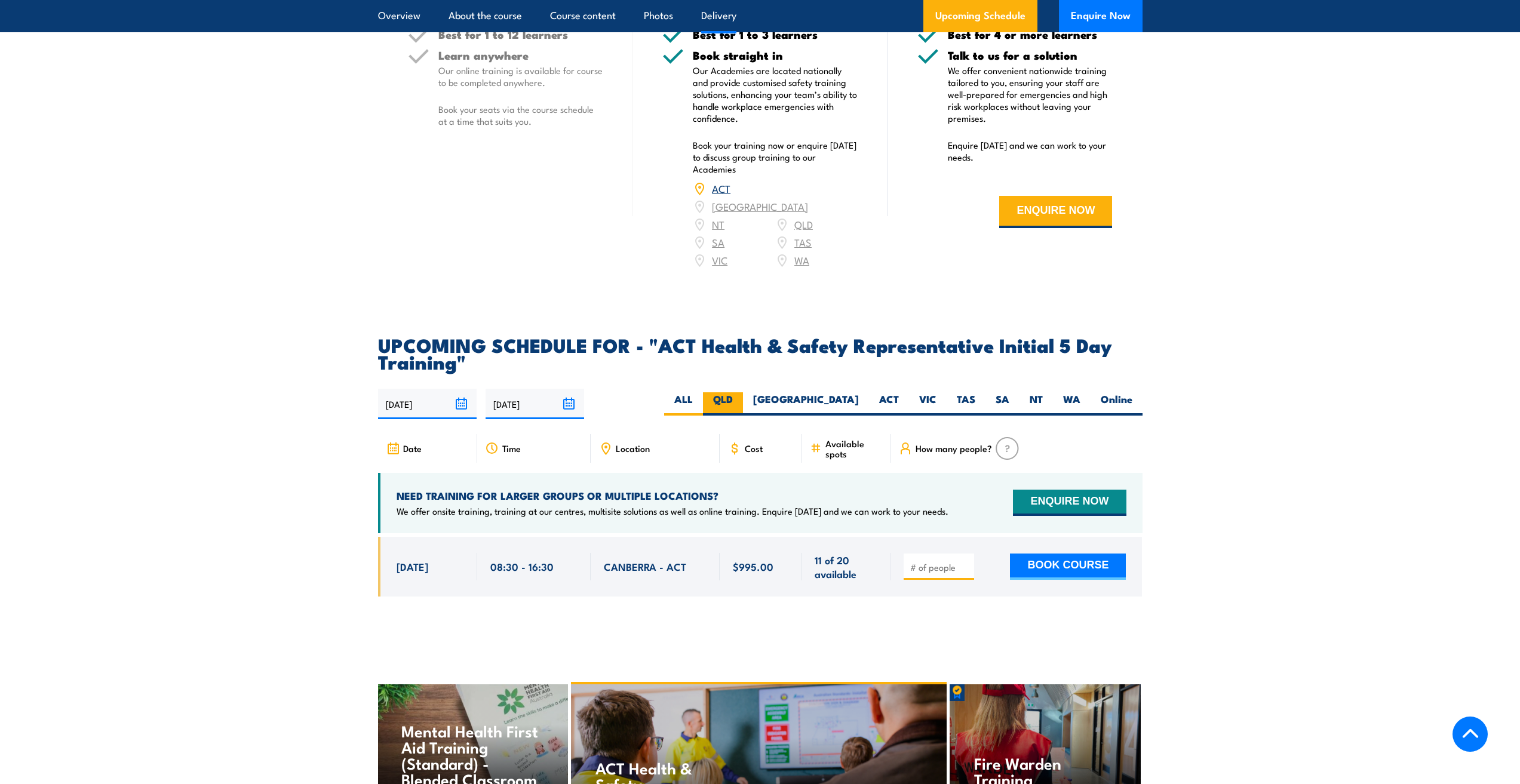
scroll to position [1731, 0]
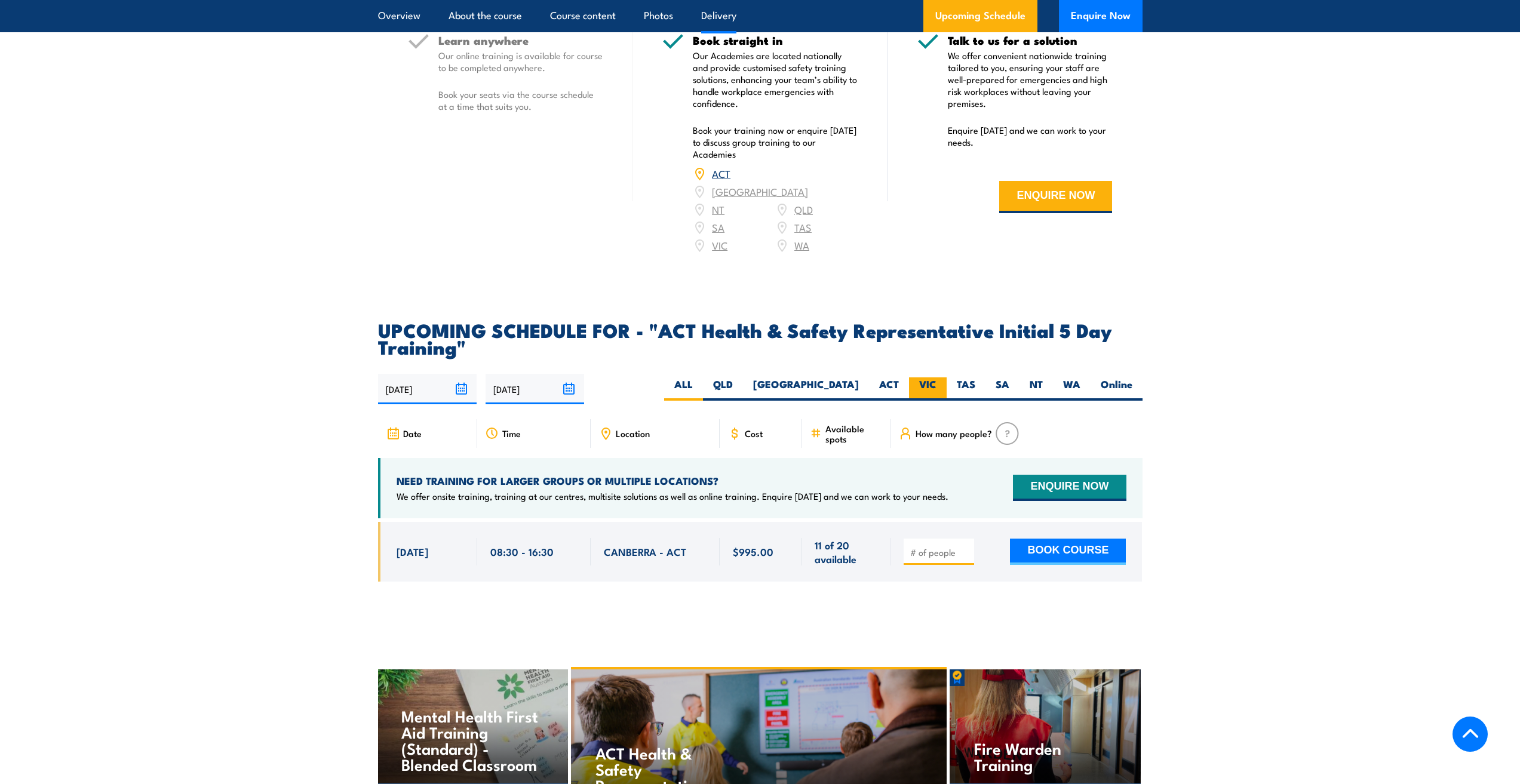
click at [924, 377] on label "VIC" at bounding box center [928, 389] width 38 height 24
click at [936, 377] on input "VIC" at bounding box center [940, 381] width 8 height 8
radio input "true"
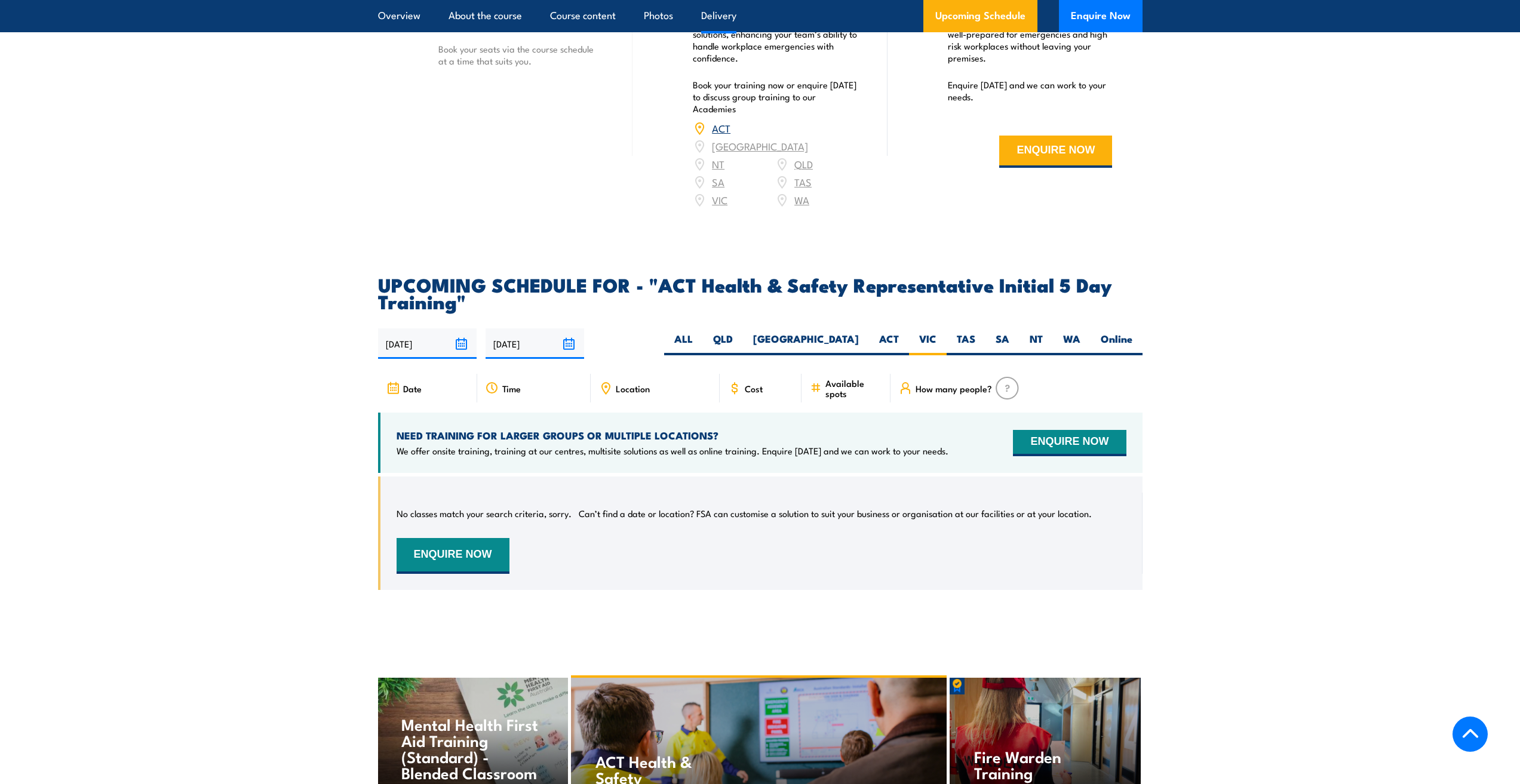
scroll to position [1702, 0]
